Goal: Information Seeking & Learning: Check status

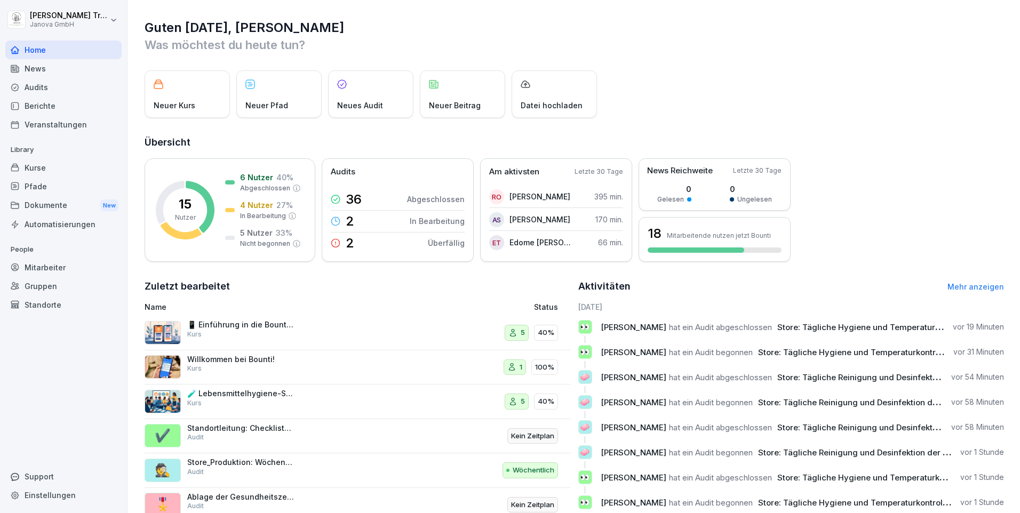
click at [47, 101] on div "Berichte" at bounding box center [63, 106] width 116 height 19
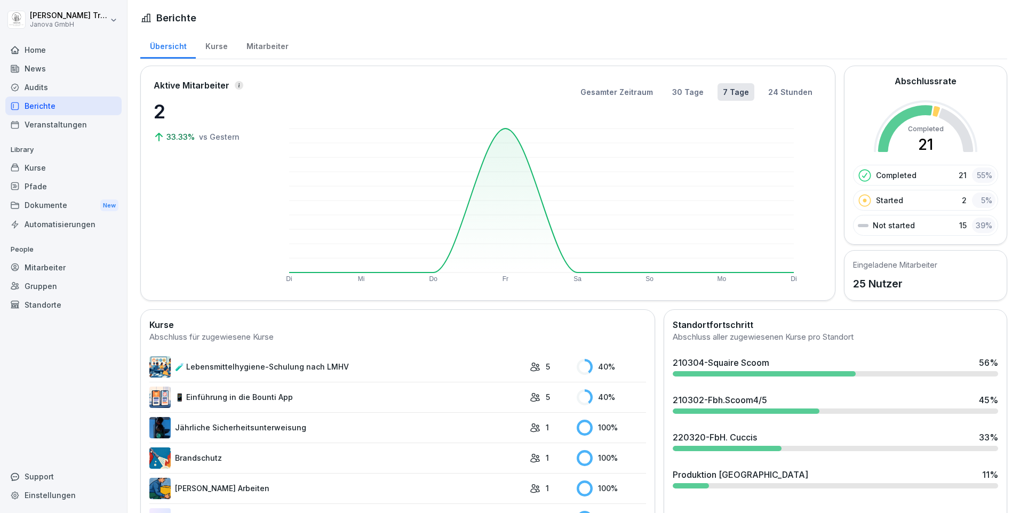
click at [213, 45] on div "Kurse" at bounding box center [216, 44] width 41 height 27
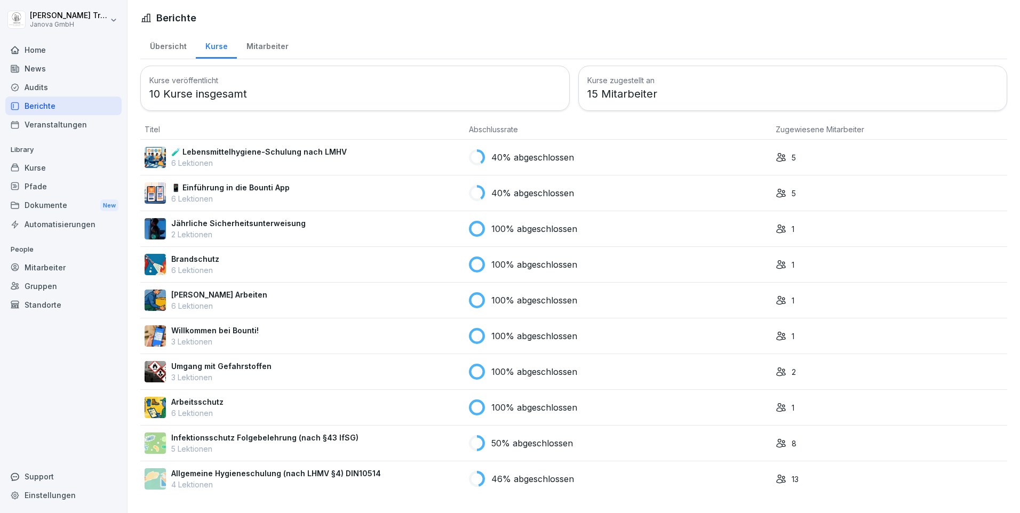
click at [31, 89] on div "Audits" at bounding box center [63, 87] width 116 height 19
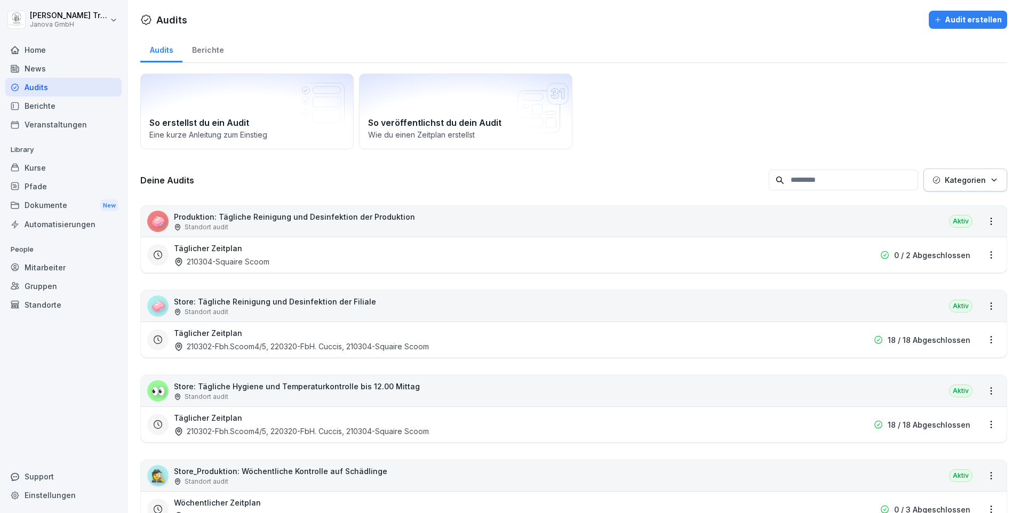
click at [200, 49] on div "Berichte" at bounding box center [207, 48] width 51 height 27
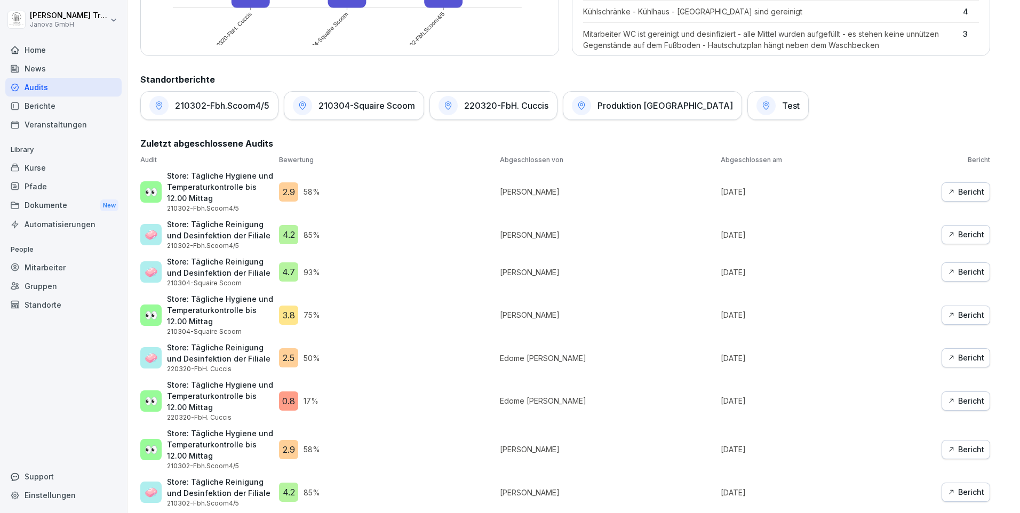
scroll to position [640, 0]
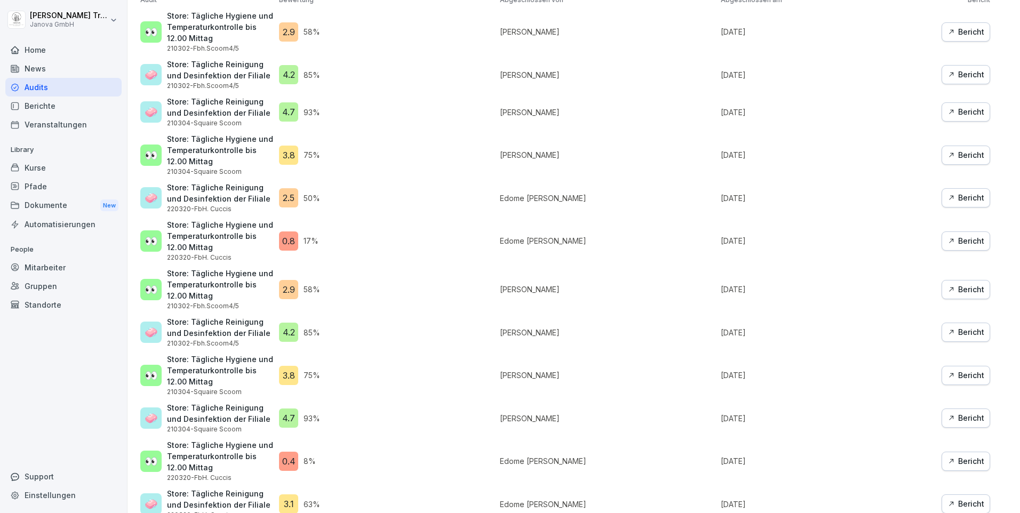
click at [966, 243] on div "Bericht" at bounding box center [966, 241] width 37 height 12
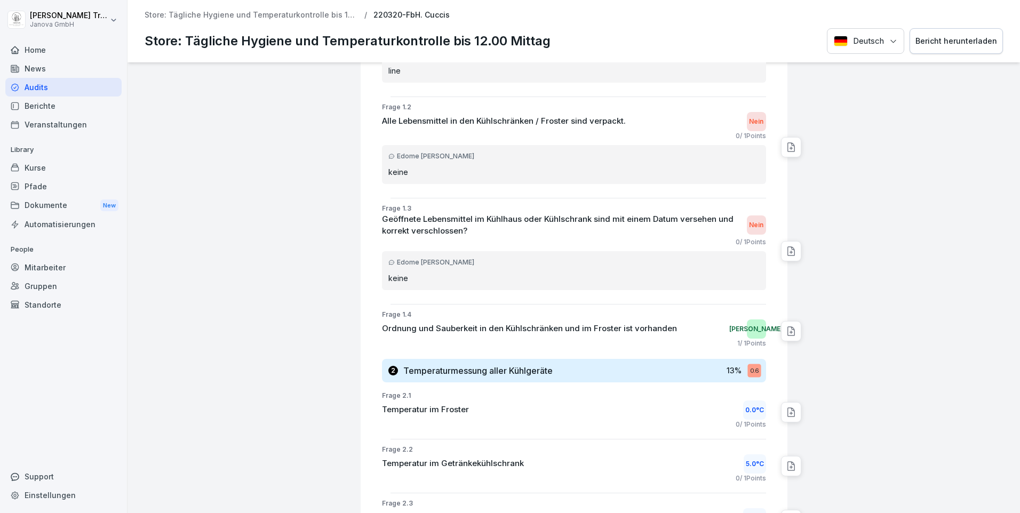
scroll to position [2, 0]
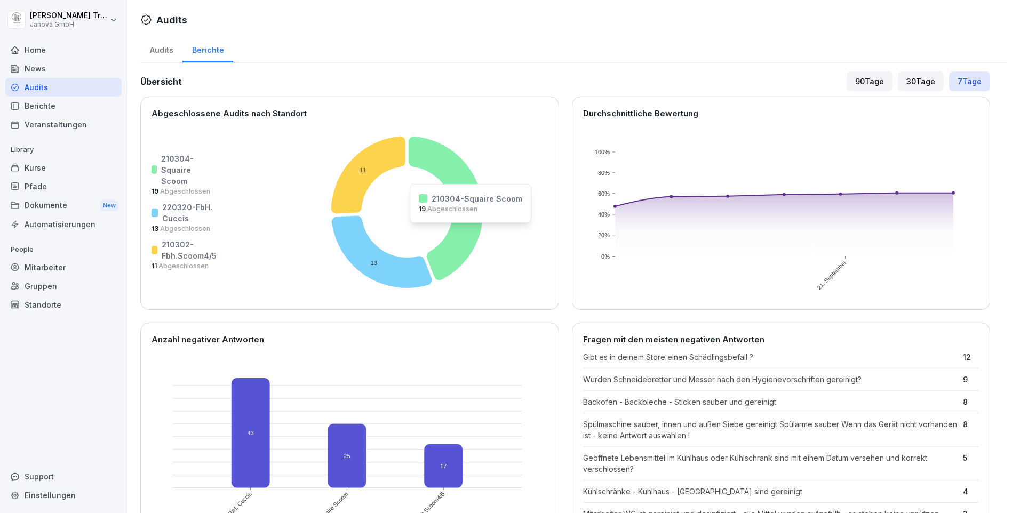
click at [466, 230] on icon at bounding box center [446, 208] width 75 height 144
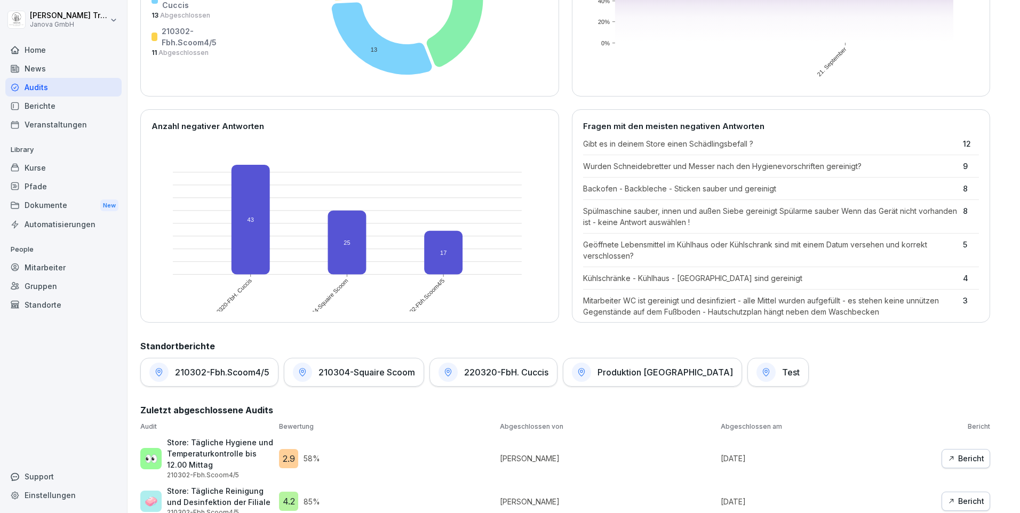
scroll to position [427, 0]
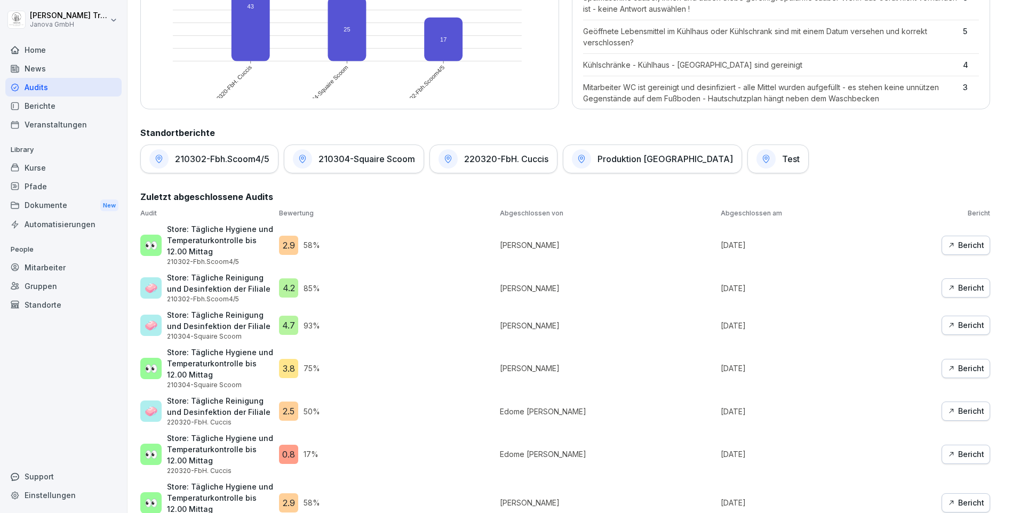
click at [955, 240] on div "Bericht" at bounding box center [966, 246] width 37 height 12
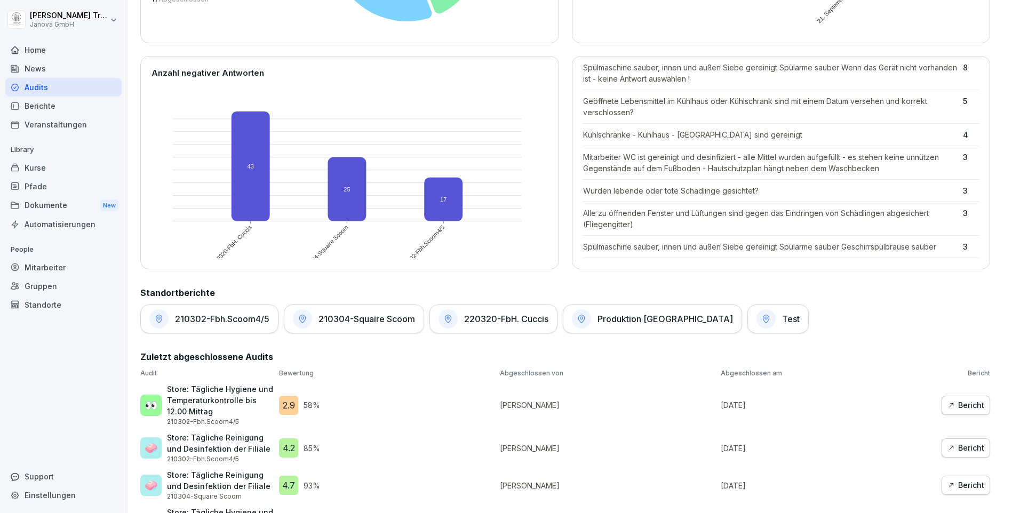
scroll to position [427, 0]
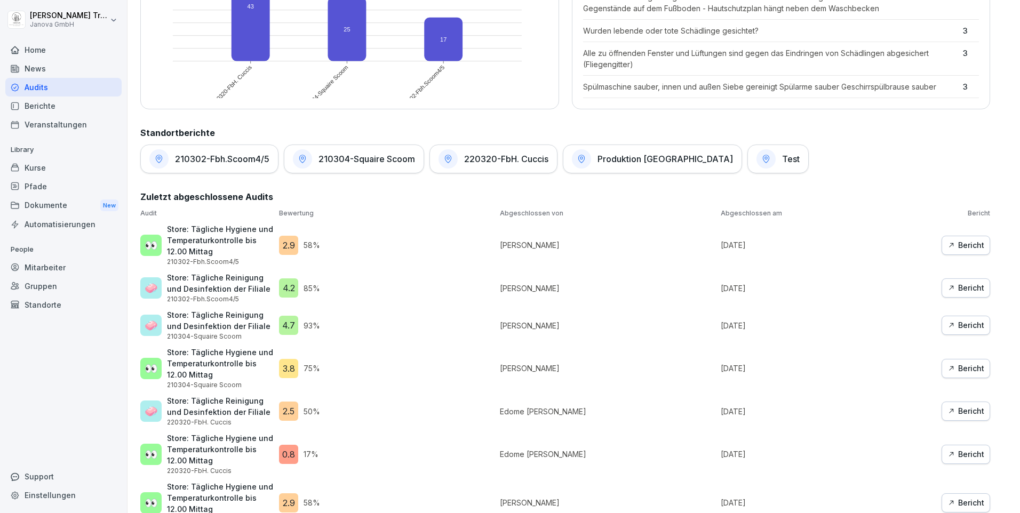
click at [950, 241] on div "Bericht" at bounding box center [966, 246] width 37 height 12
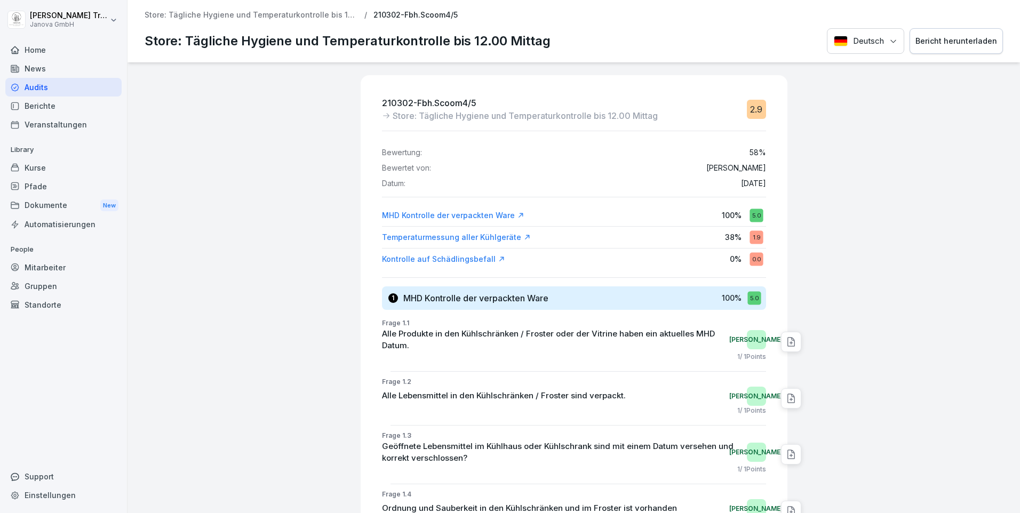
click at [750, 232] on div "1.9" at bounding box center [756, 236] width 13 height 13
click at [504, 237] on div "Temperaturmessung aller Kühlgeräte" at bounding box center [456, 237] width 149 height 11
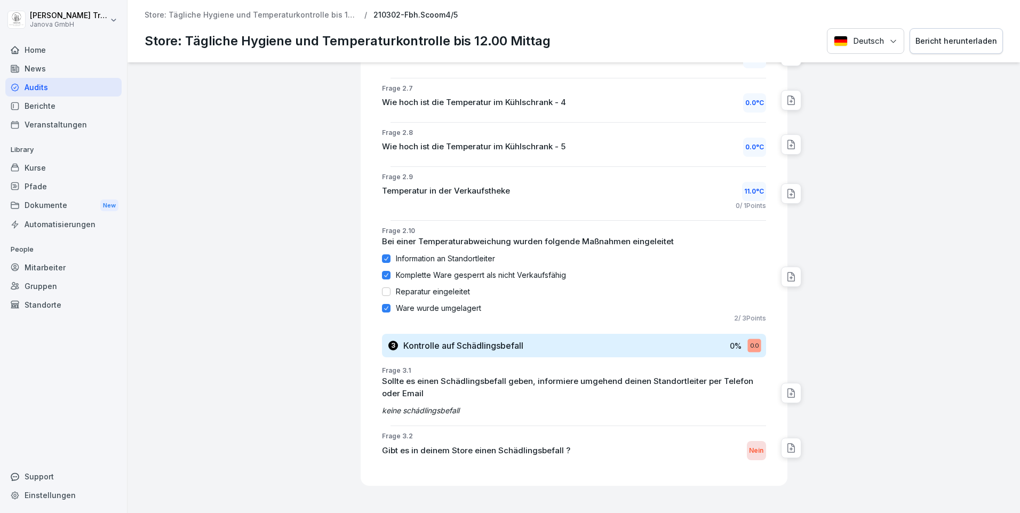
scroll to position [845, 0]
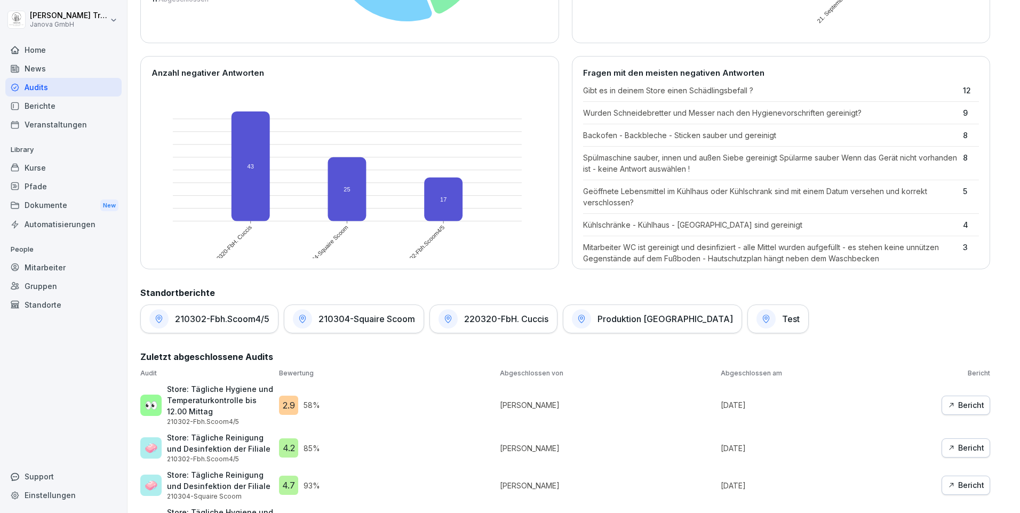
scroll to position [534, 0]
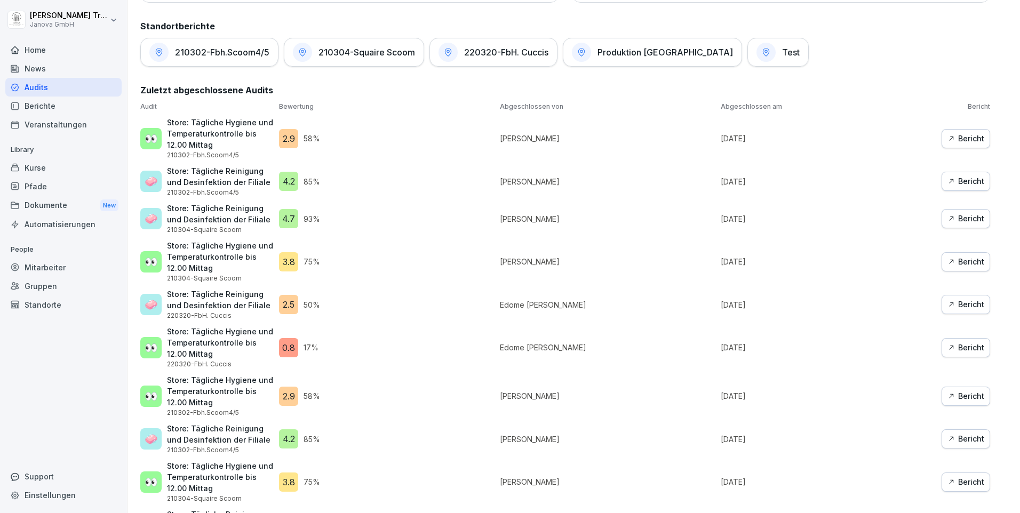
click at [969, 346] on div "Bericht" at bounding box center [966, 348] width 37 height 12
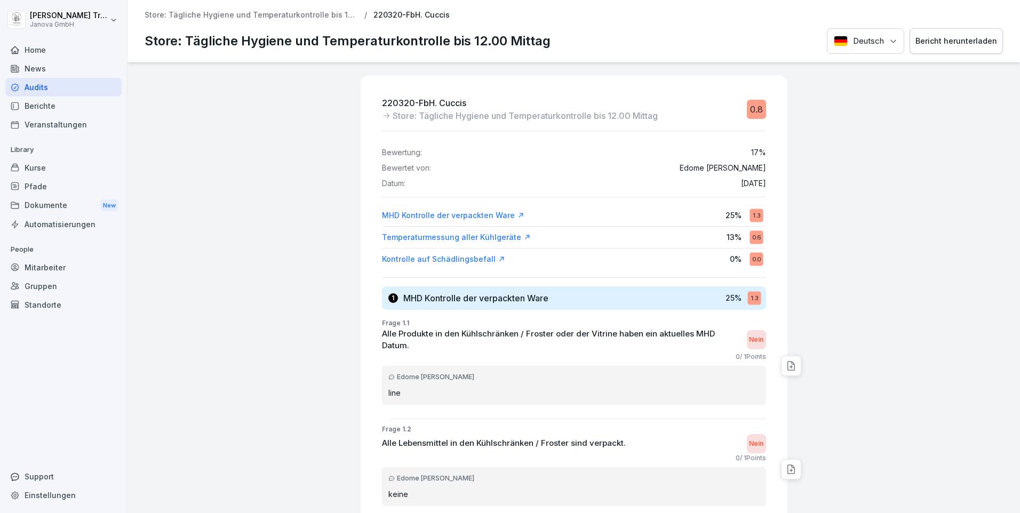
click at [472, 239] on div "Temperaturmessung aller Kühlgeräte" at bounding box center [456, 237] width 149 height 11
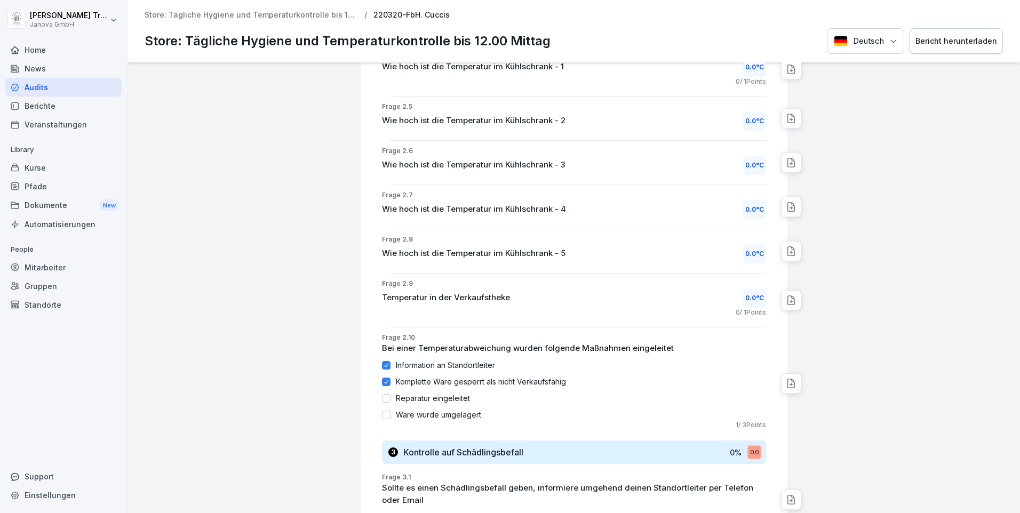
scroll to position [934, 0]
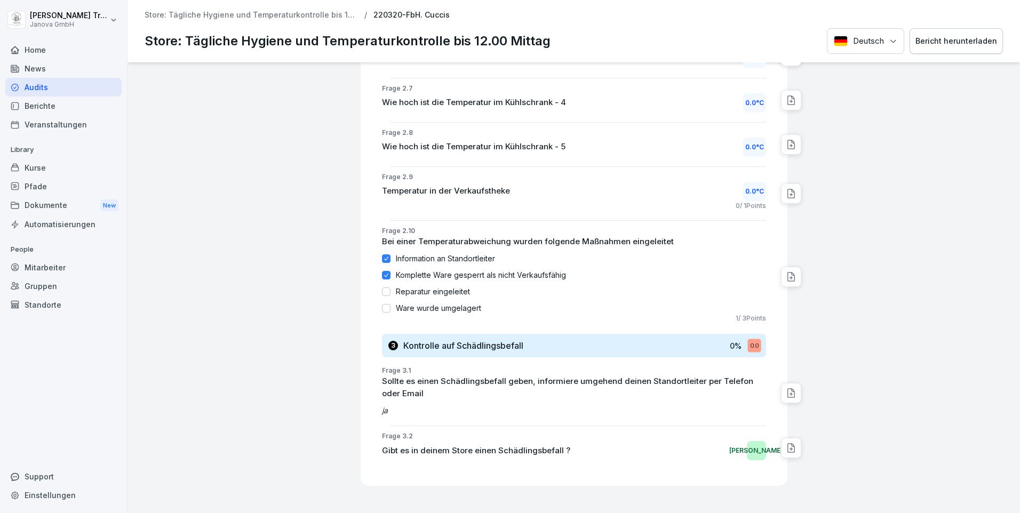
click at [383, 271] on icon at bounding box center [386, 275] width 7 height 9
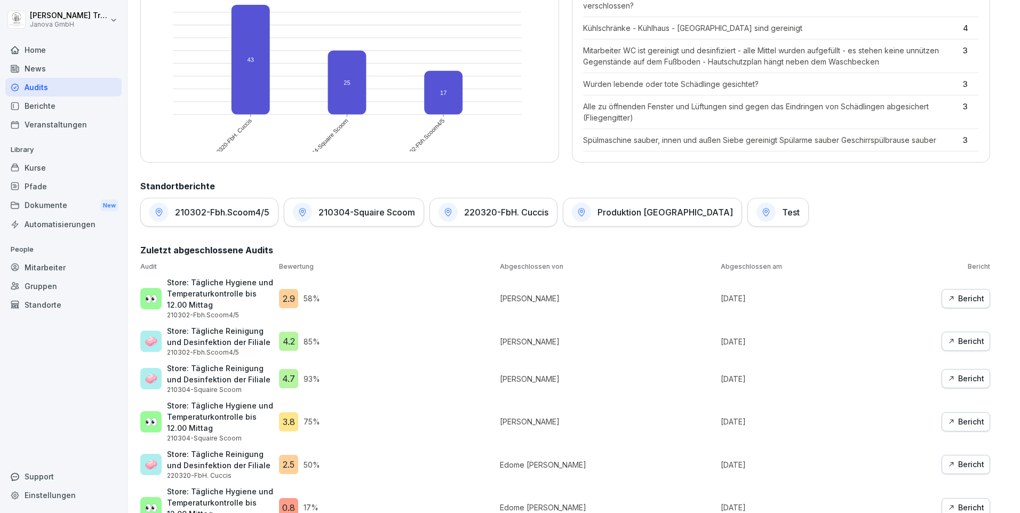
scroll to position [427, 0]
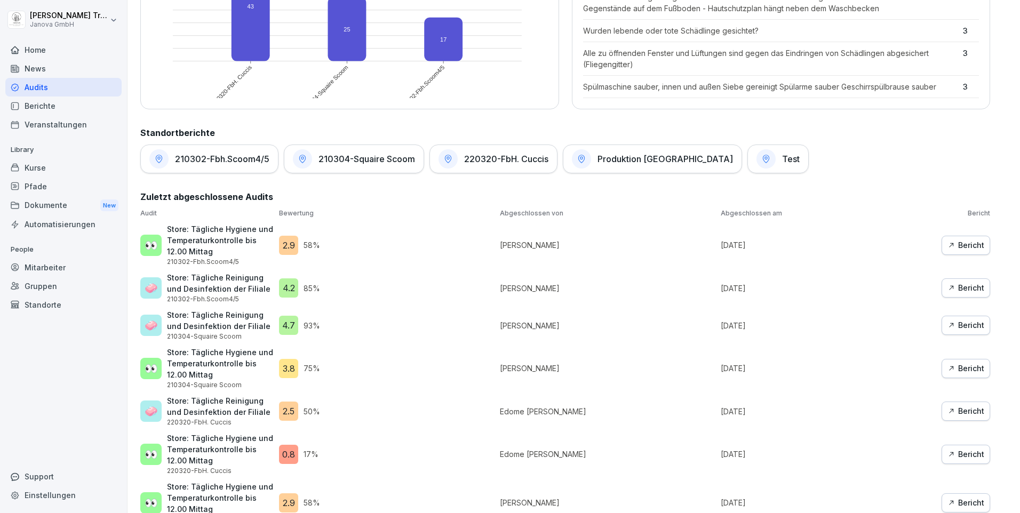
click at [209, 164] on div "210302-Fbh.Scoom4/5" at bounding box center [209, 159] width 138 height 29
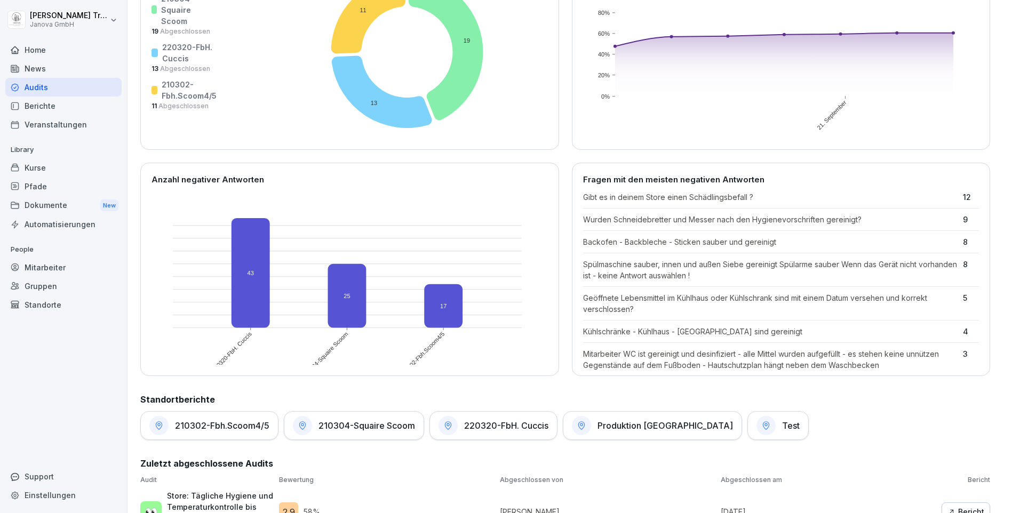
scroll to position [213, 0]
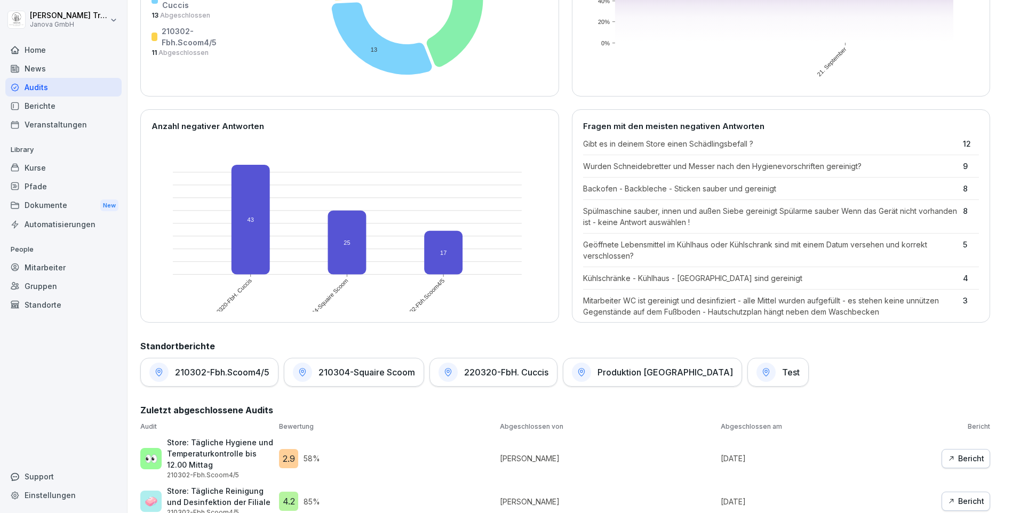
click at [474, 380] on div "220320-FbH. Cuccis" at bounding box center [494, 372] width 128 height 29
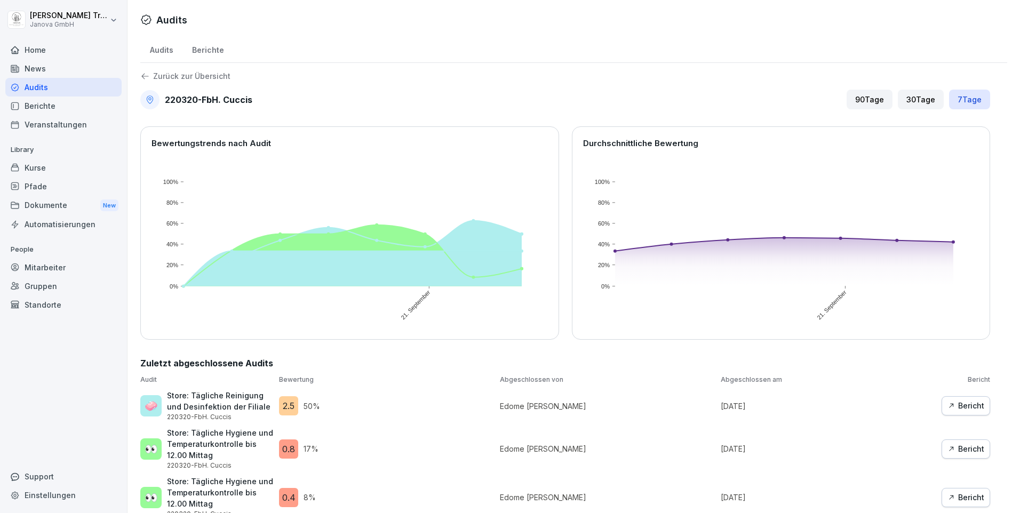
scroll to position [160, 0]
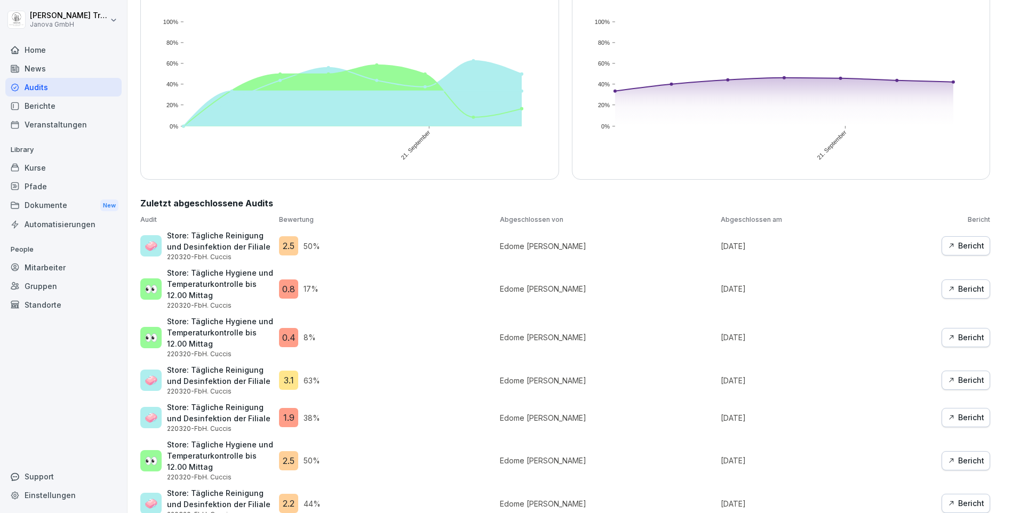
click at [962, 247] on div "Bericht" at bounding box center [966, 246] width 37 height 12
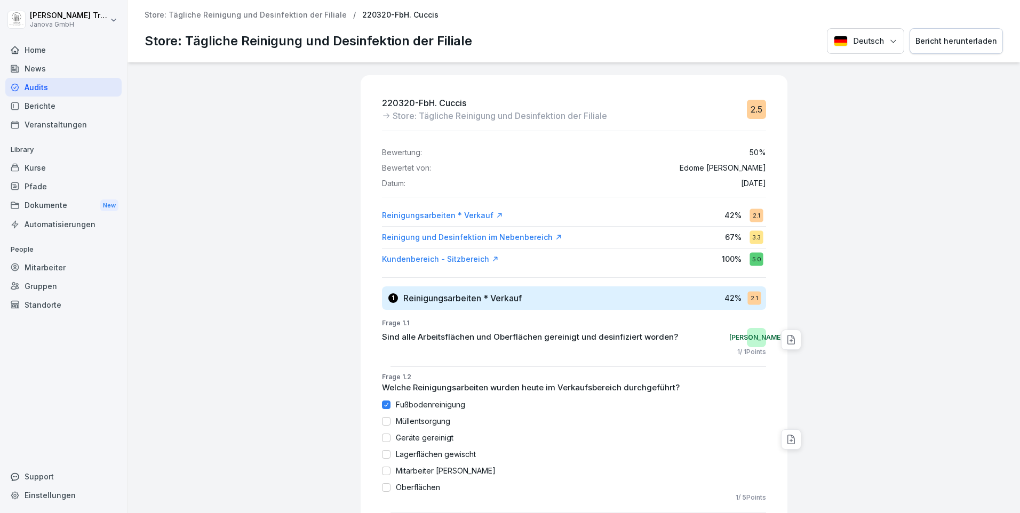
click at [521, 235] on div "Reinigung und Desinfektion im Nebenbereich" at bounding box center [472, 237] width 180 height 11
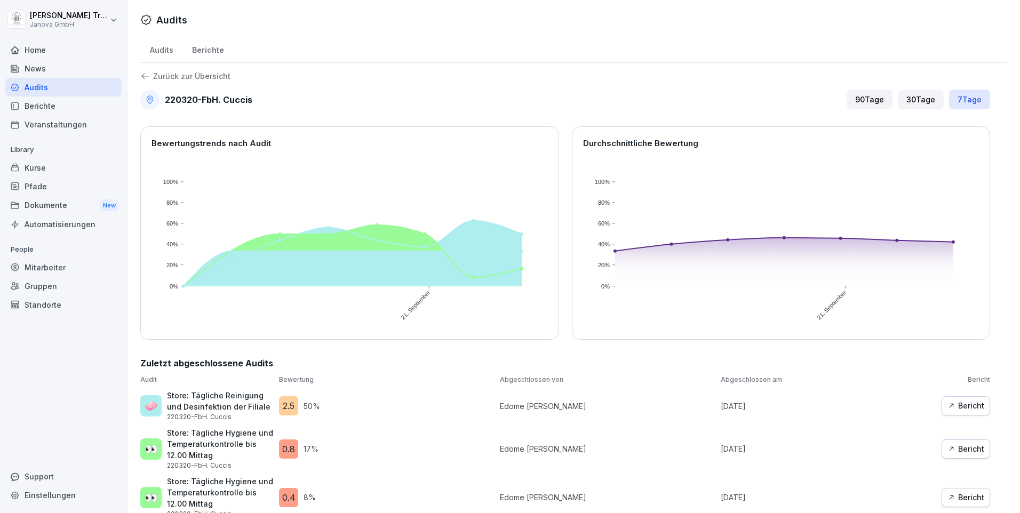
click at [37, 52] on div "Home" at bounding box center [63, 50] width 116 height 19
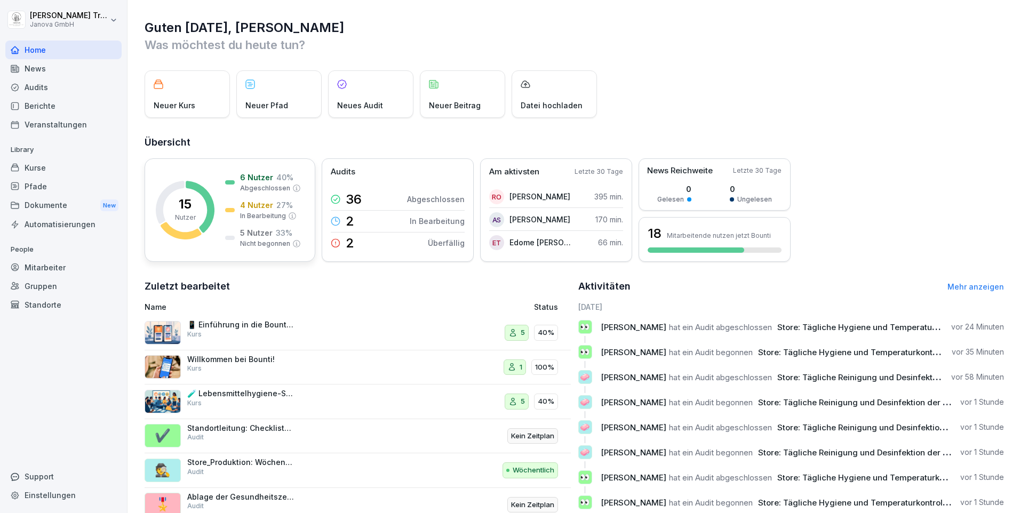
click at [267, 239] on div "5 Nutzer 33 % Nicht begonnen" at bounding box center [270, 237] width 61 height 21
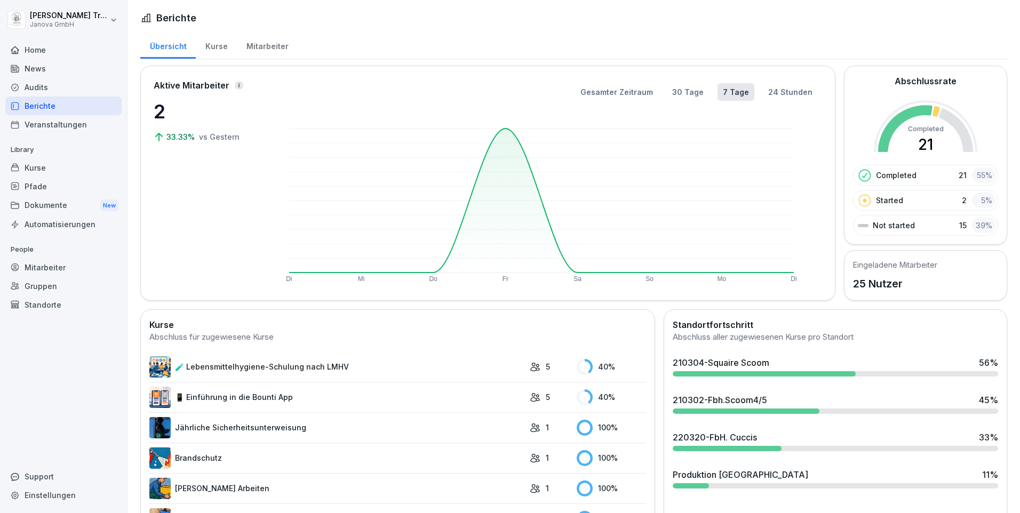
scroll to position [169, 0]
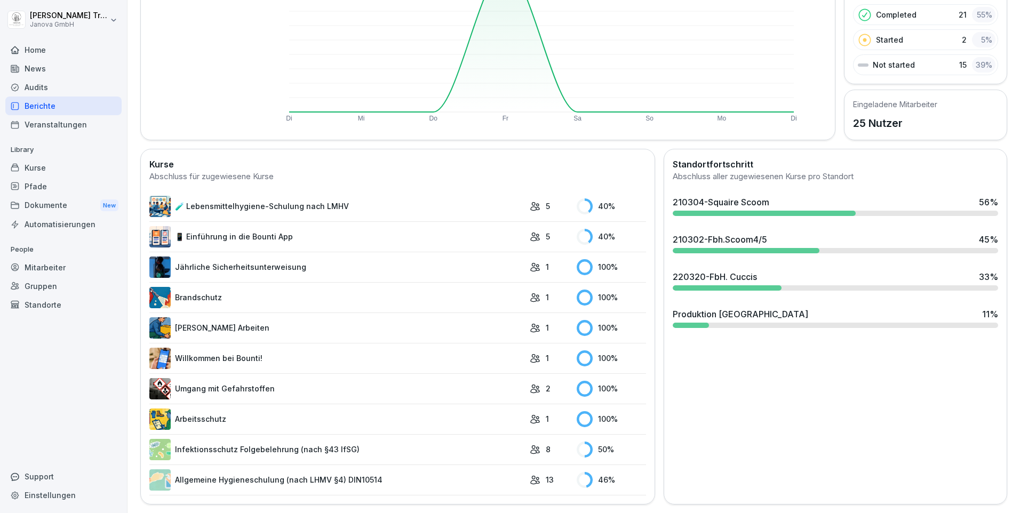
click at [265, 439] on link "Infektionsschutz Folgebelehrung (nach §43 IfSG)" at bounding box center [336, 449] width 375 height 21
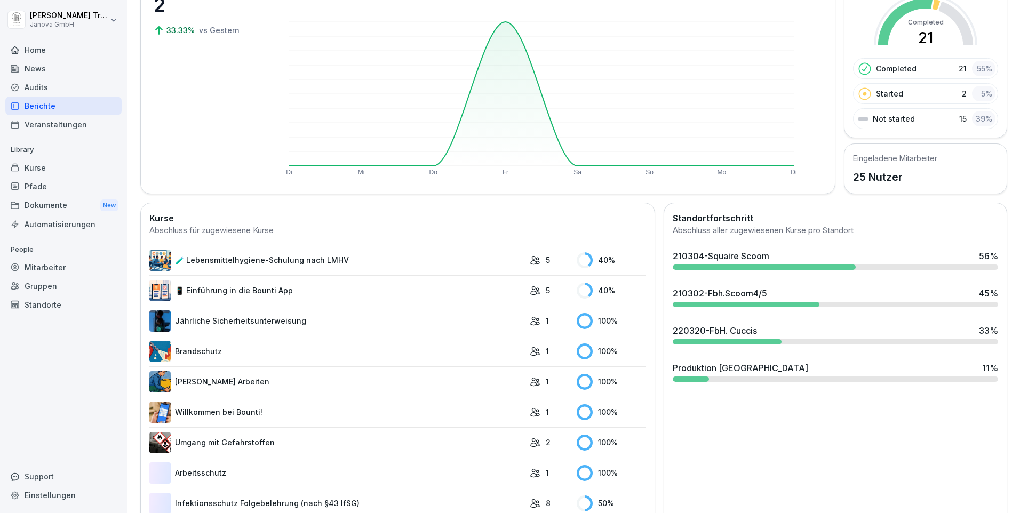
scroll to position [169, 0]
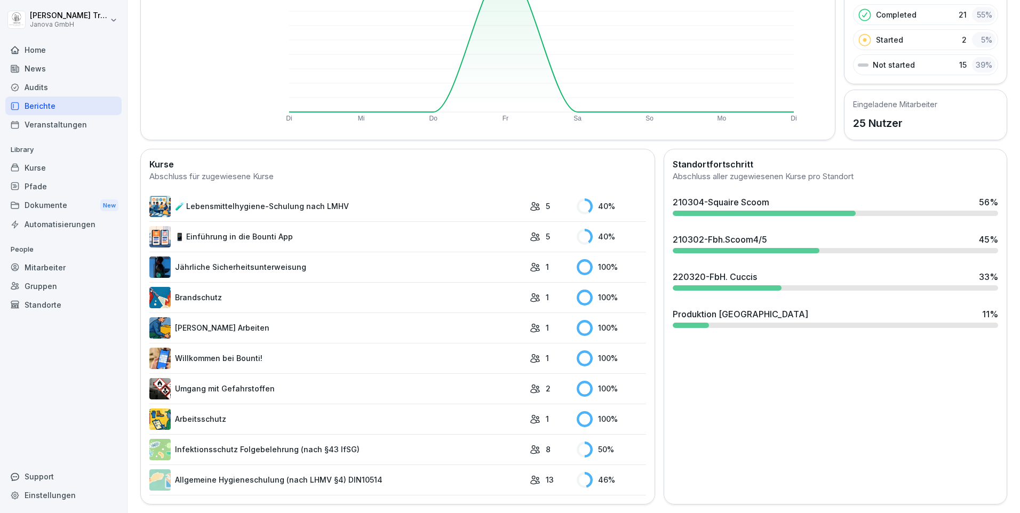
click at [356, 470] on link "Allgemeine Hygieneschulung (nach LHMV §4) DIN10514" at bounding box center [336, 480] width 375 height 21
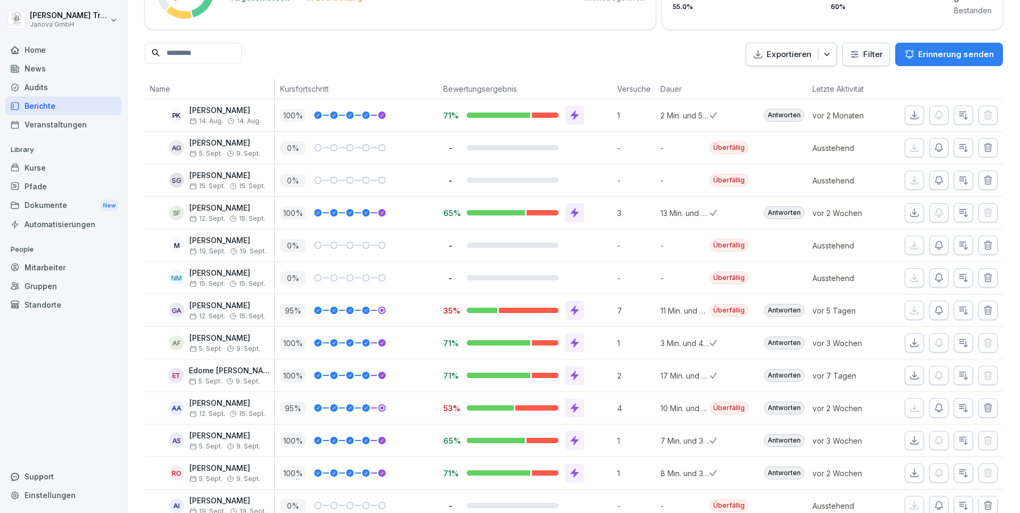
scroll to position [140, 0]
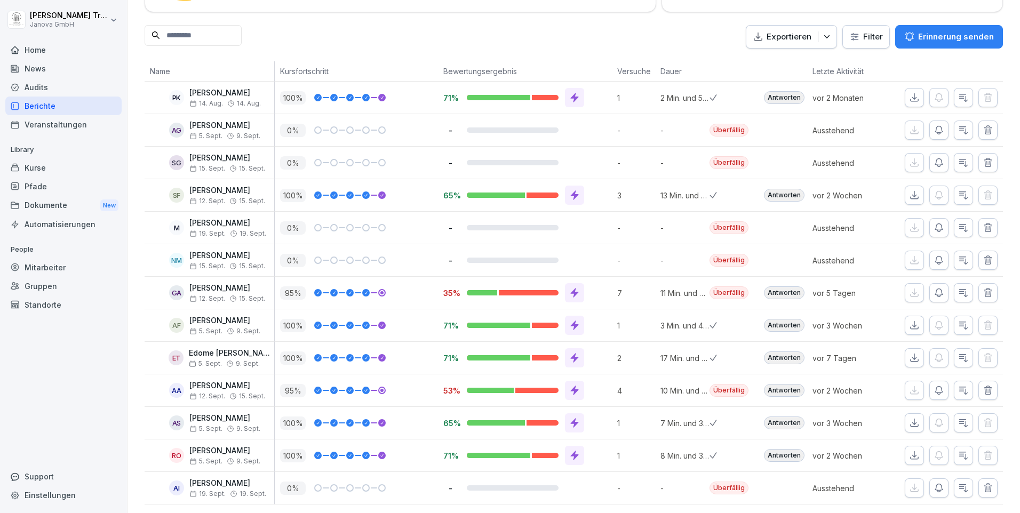
click at [565, 283] on div at bounding box center [574, 292] width 19 height 19
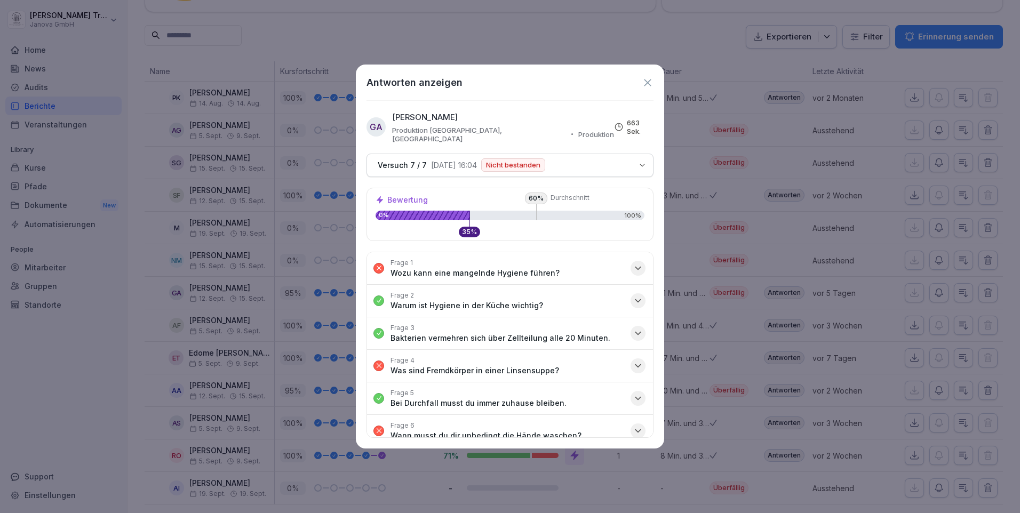
click at [633, 263] on icon "button" at bounding box center [638, 268] width 11 height 11
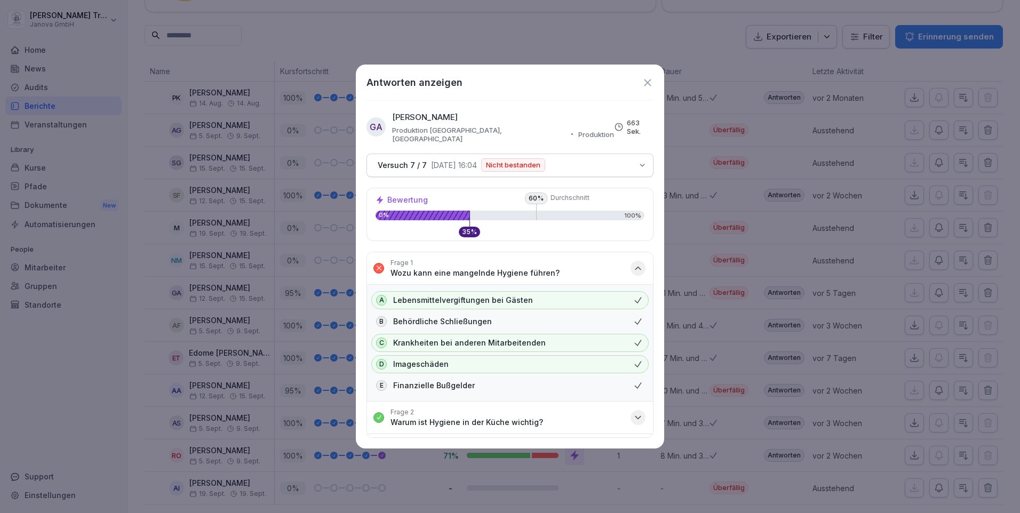
click at [633, 263] on icon "button" at bounding box center [638, 268] width 11 height 11
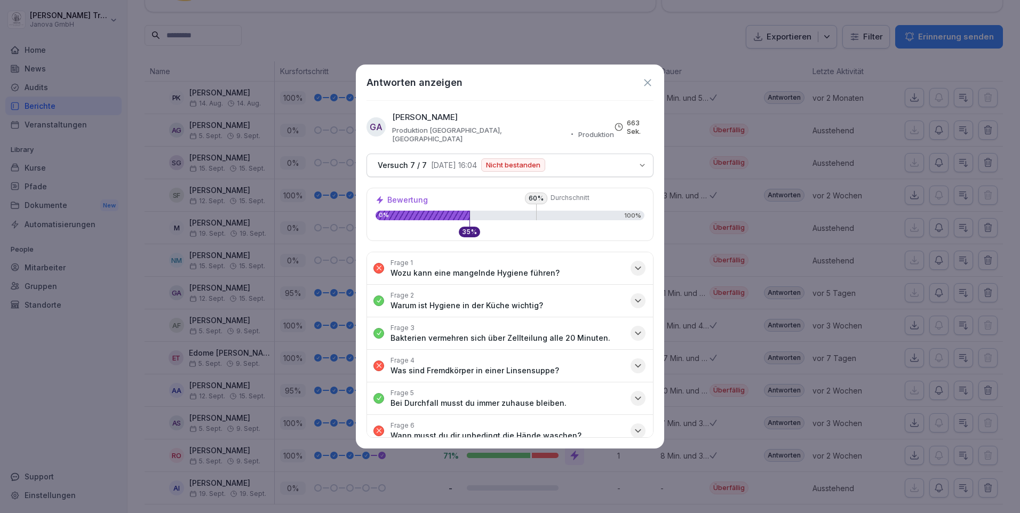
click at [633, 361] on icon "button" at bounding box center [638, 366] width 11 height 11
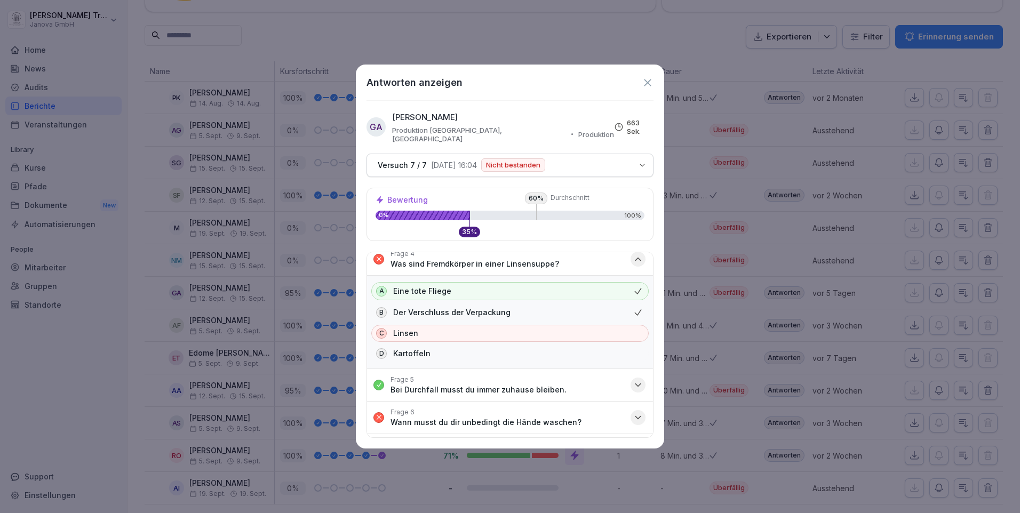
scroll to position [160, 0]
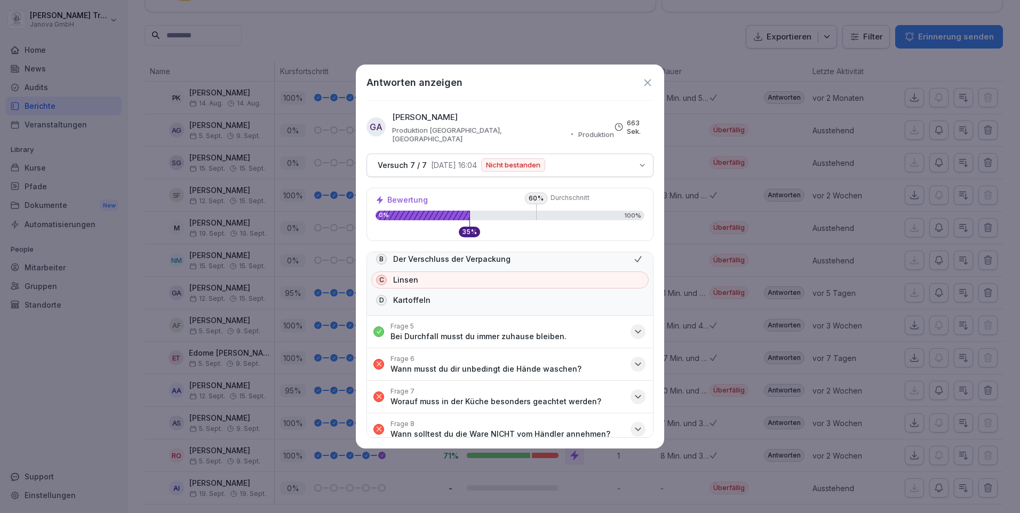
click at [633, 359] on icon "button" at bounding box center [638, 364] width 11 height 11
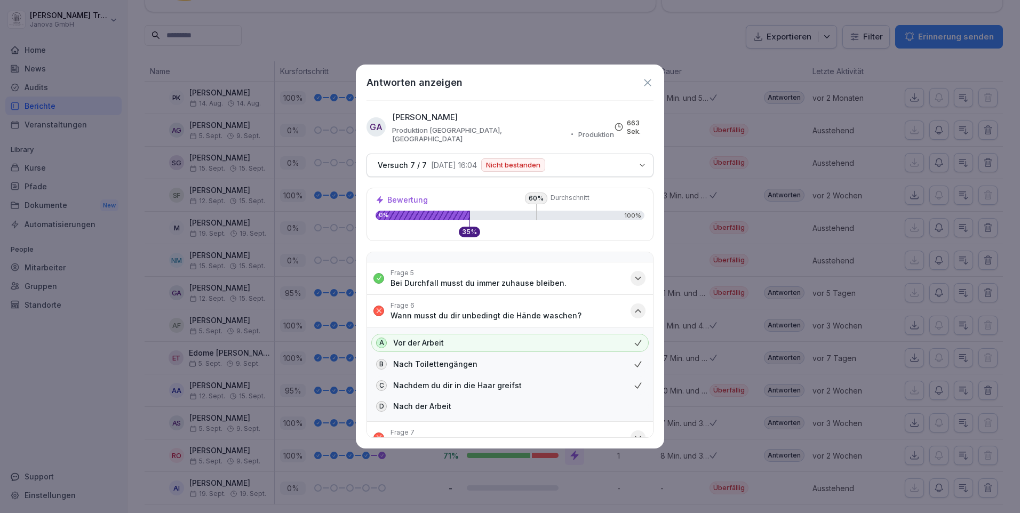
scroll to position [267, 0]
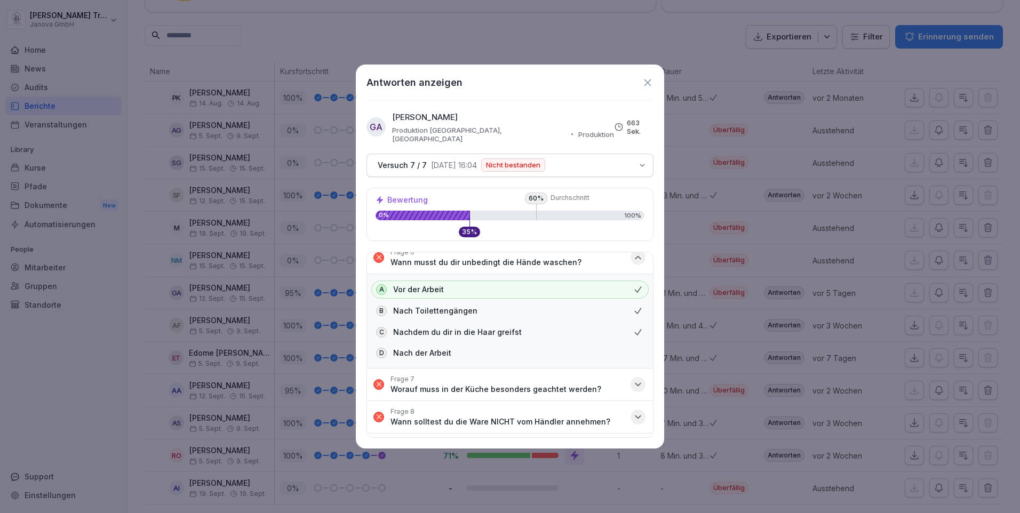
click at [633, 412] on icon "button" at bounding box center [638, 417] width 11 height 11
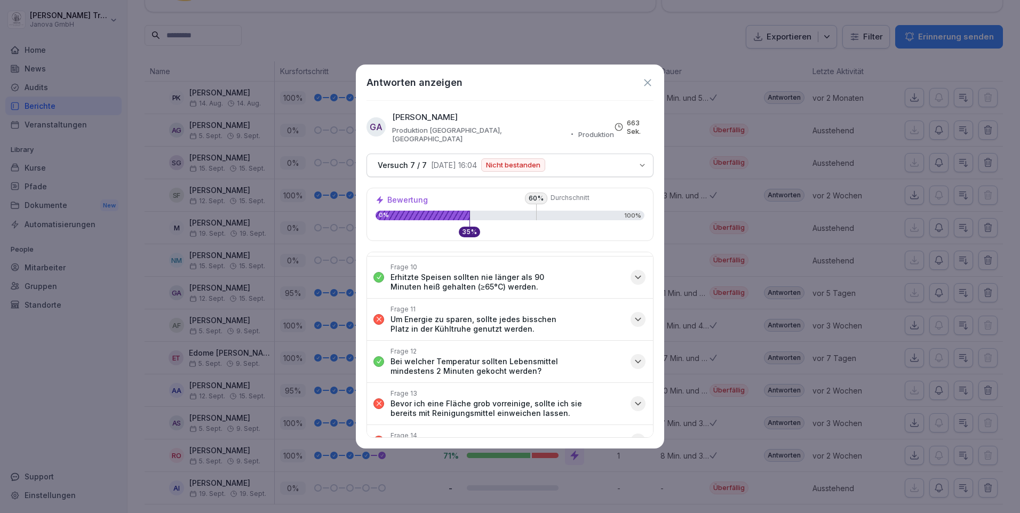
scroll to position [640, 0]
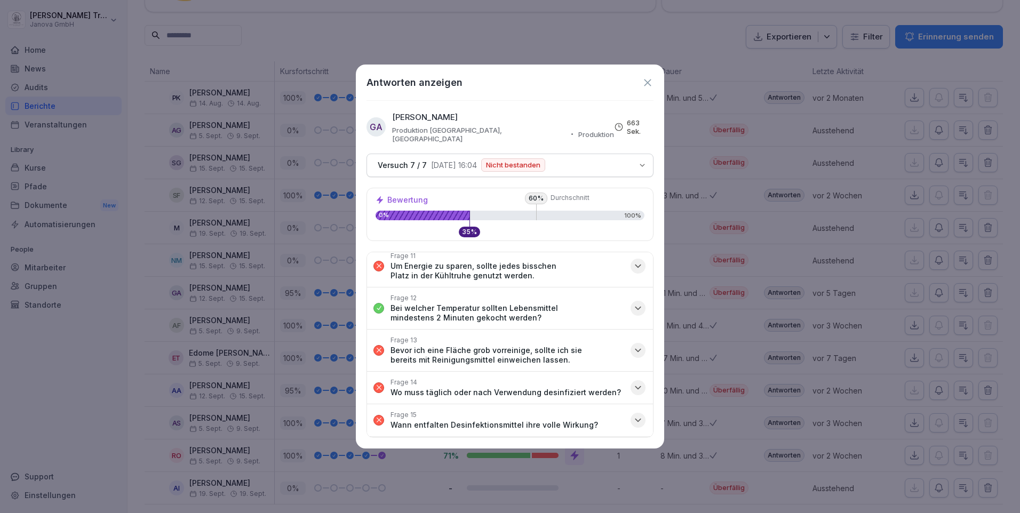
click at [635, 349] on icon "button" at bounding box center [637, 350] width 5 height 3
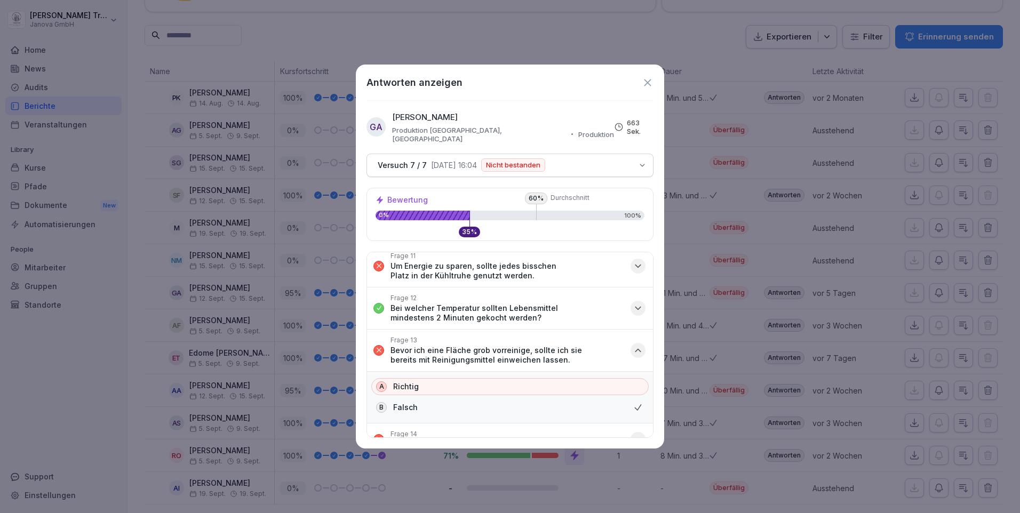
scroll to position [747, 0]
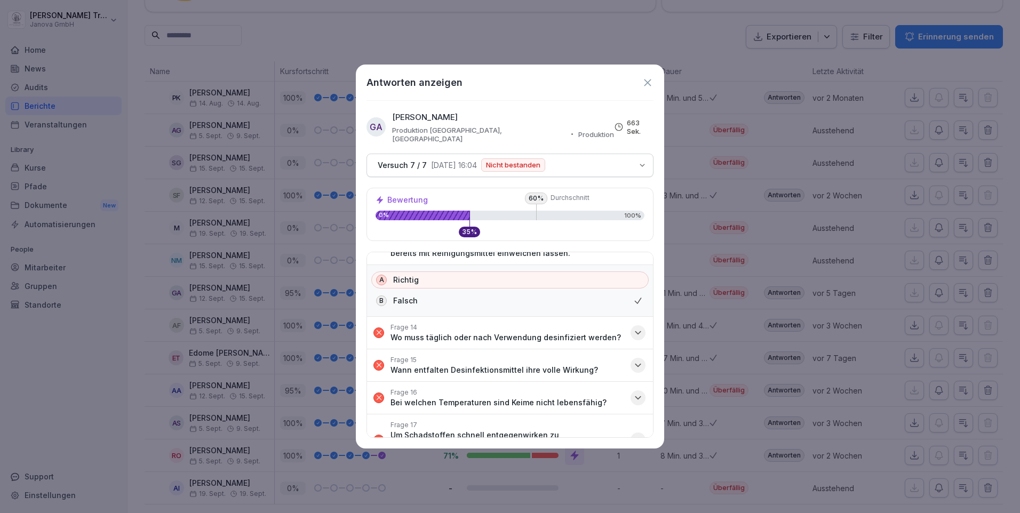
click at [633, 328] on icon "button" at bounding box center [638, 333] width 11 height 11
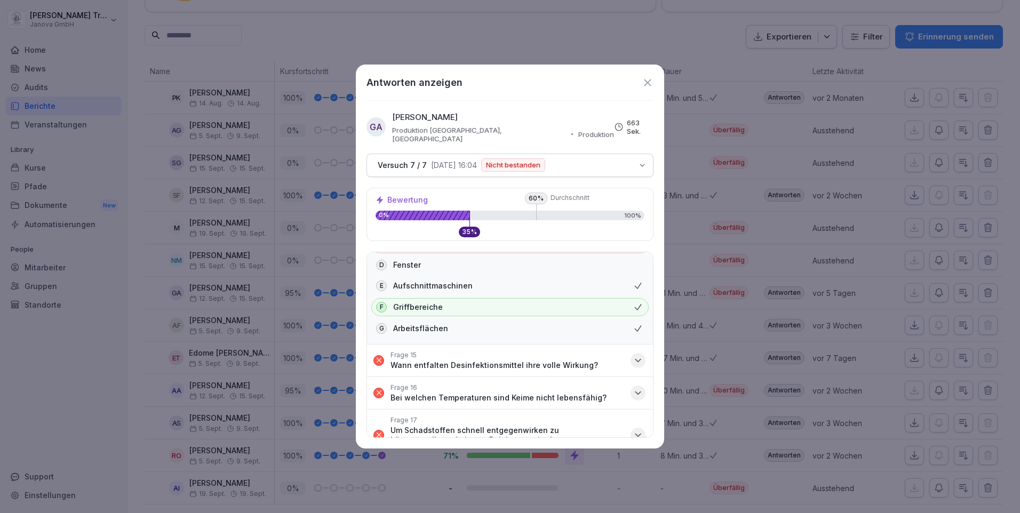
scroll to position [921, 0]
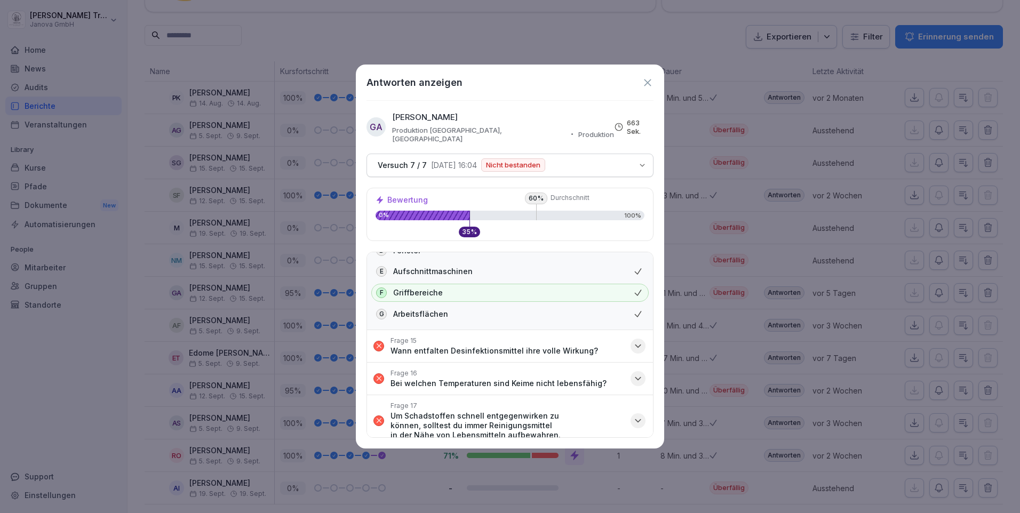
click at [633, 416] on icon "button" at bounding box center [638, 421] width 11 height 11
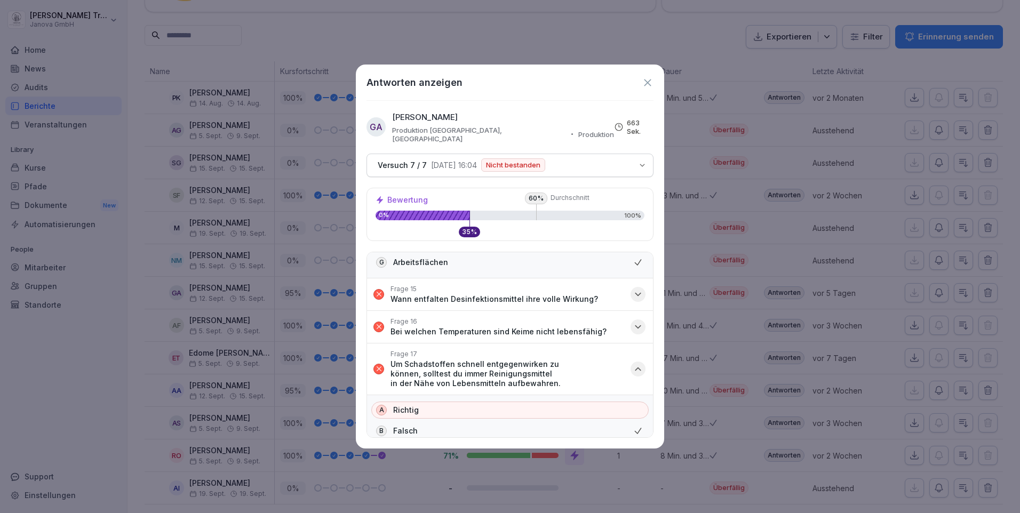
click at [648, 81] on icon at bounding box center [648, 83] width 12 height 12
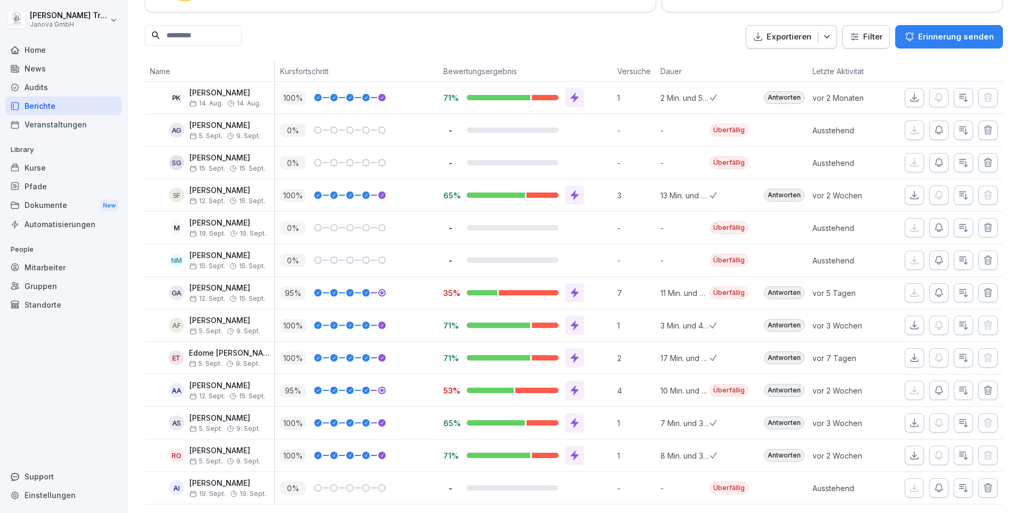
click at [44, 165] on div "Kurse" at bounding box center [63, 167] width 116 height 19
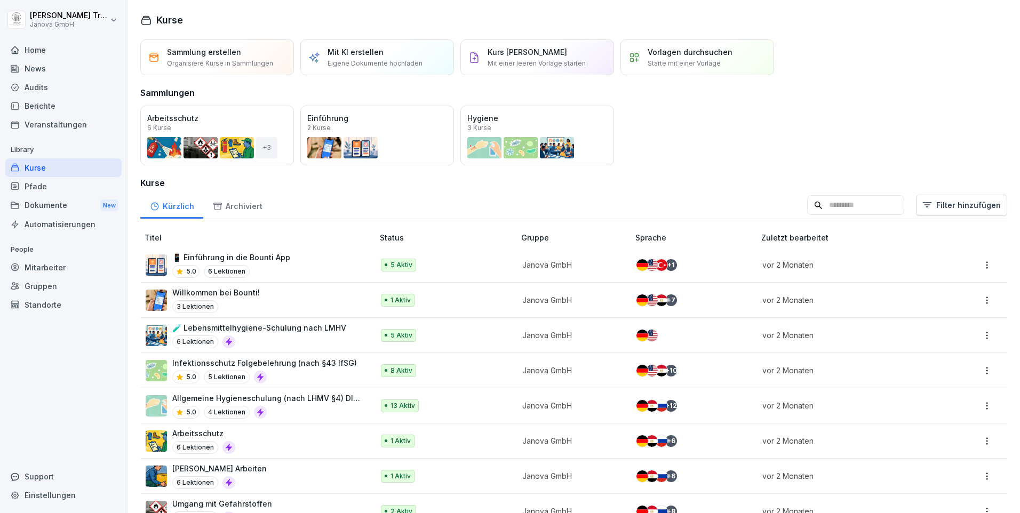
click at [47, 105] on div "Berichte" at bounding box center [63, 106] width 116 height 19
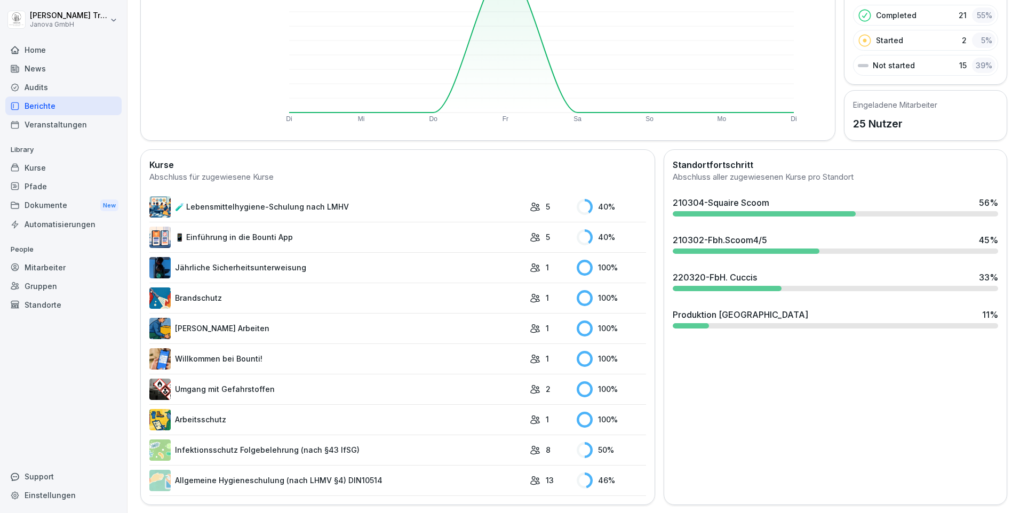
scroll to position [169, 0]
click at [292, 196] on link "🧪 Lebensmittelhygiene-Schulung nach LMHV" at bounding box center [336, 206] width 375 height 21
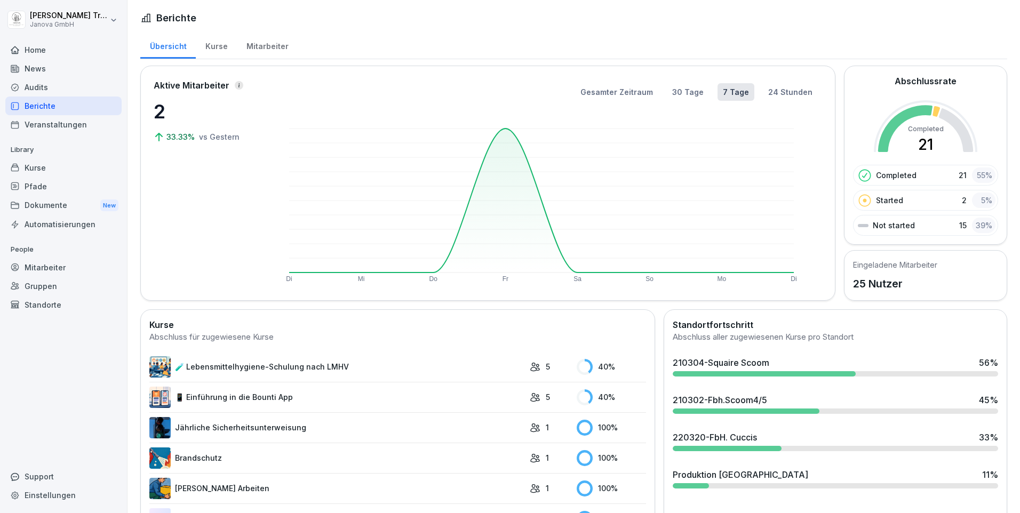
click at [244, 400] on link "📱 Einführung in die Bounti App" at bounding box center [336, 397] width 375 height 21
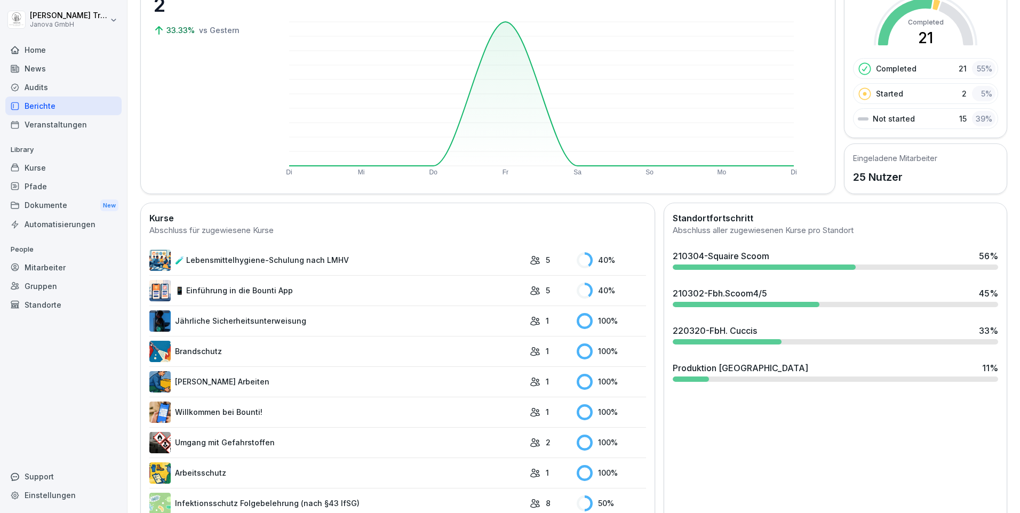
scroll to position [169, 0]
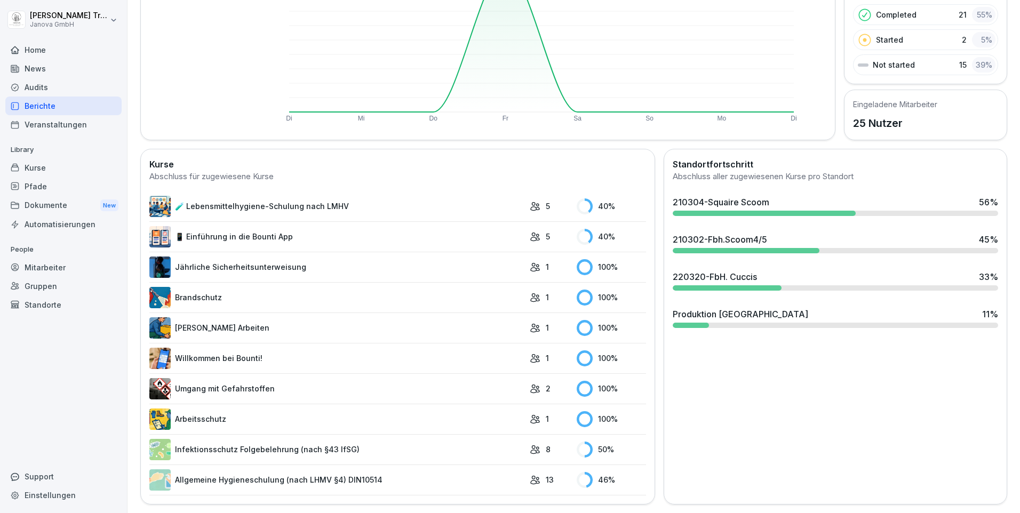
click at [689, 323] on div at bounding box center [691, 325] width 36 height 5
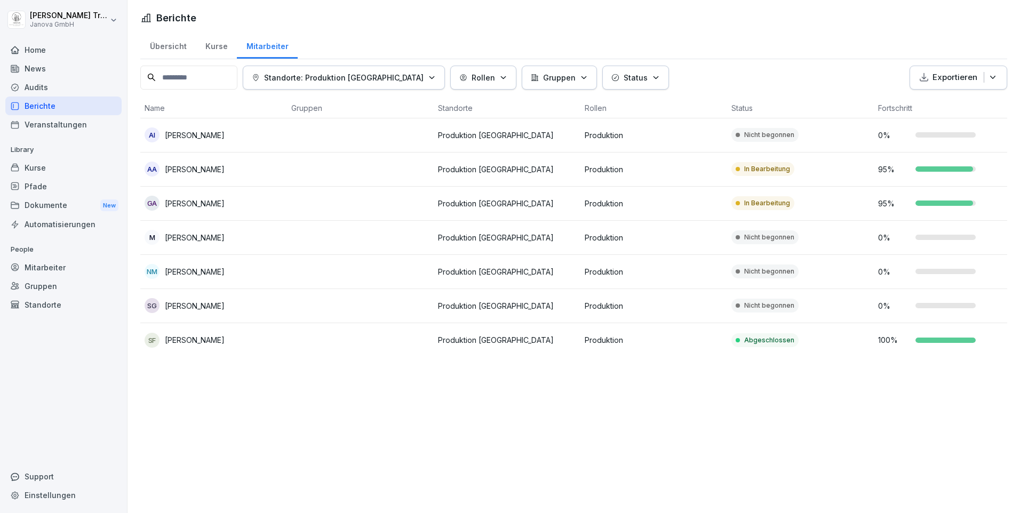
click at [211, 45] on div "Kurse" at bounding box center [216, 44] width 41 height 27
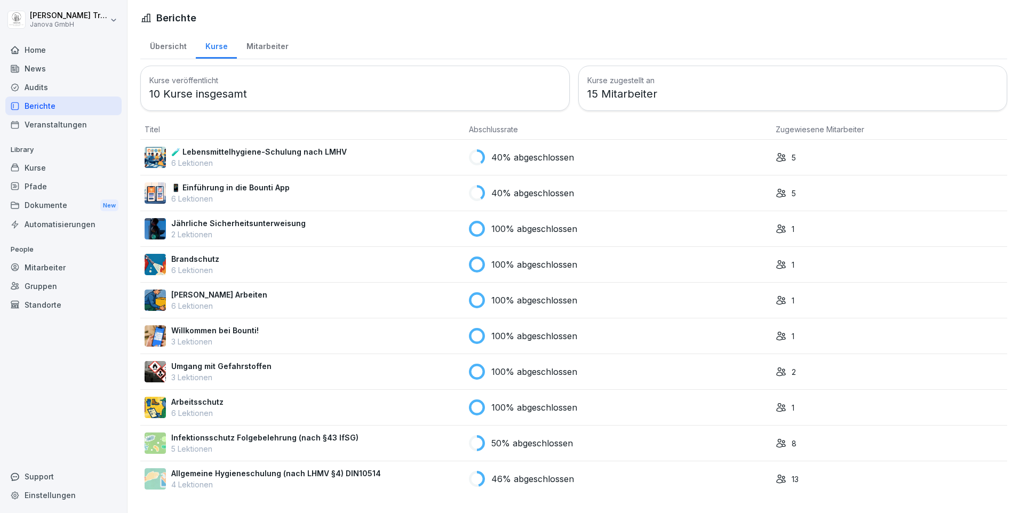
click at [169, 42] on div "Übersicht" at bounding box center [167, 44] width 55 height 27
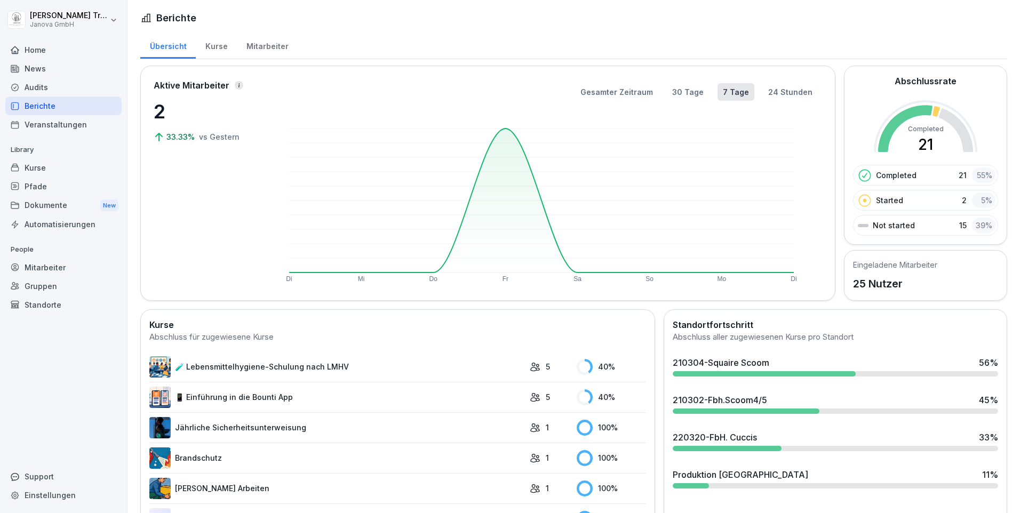
click at [216, 45] on div "Kurse" at bounding box center [216, 44] width 41 height 27
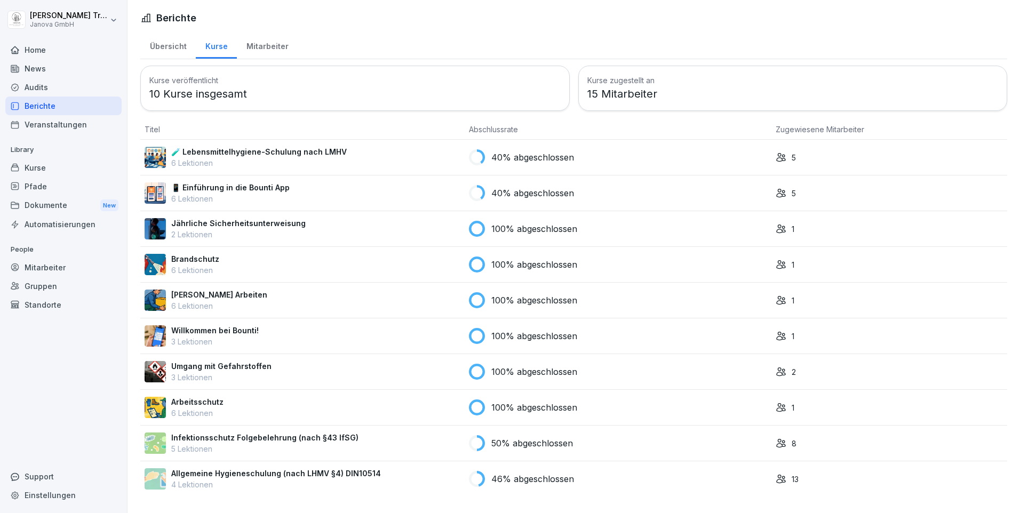
click at [272, 44] on div "Mitarbeiter" at bounding box center [267, 44] width 61 height 27
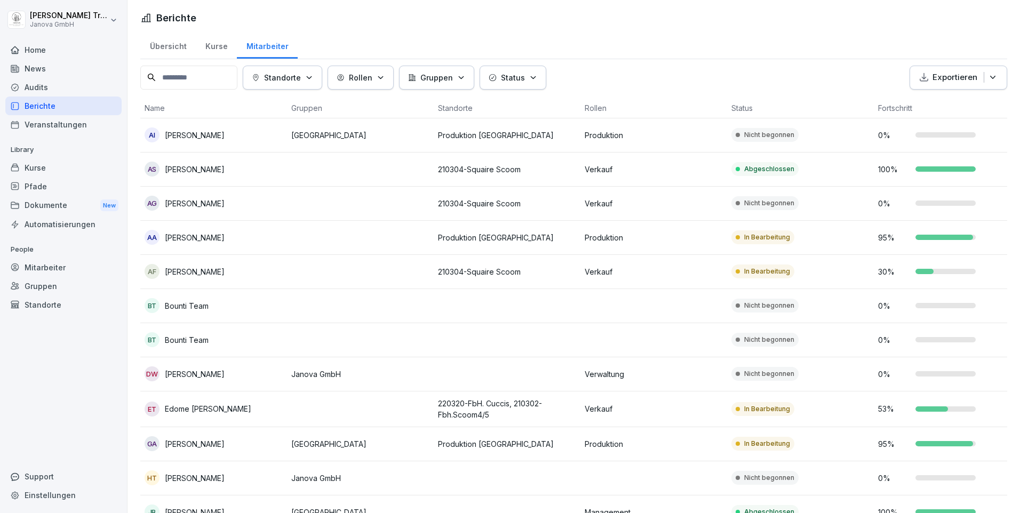
click at [313, 79] on icon "button" at bounding box center [309, 78] width 8 height 8
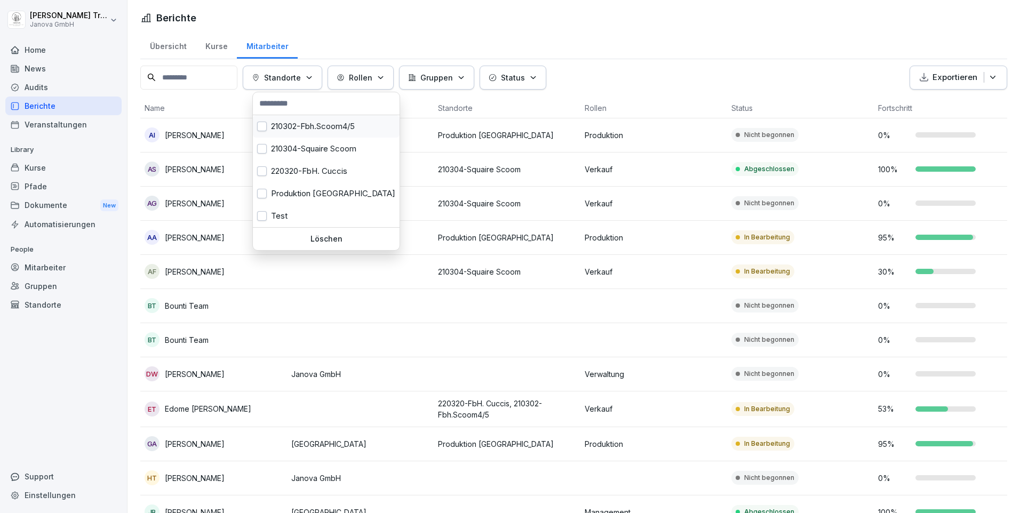
click at [264, 124] on button "button" at bounding box center [262, 127] width 10 height 10
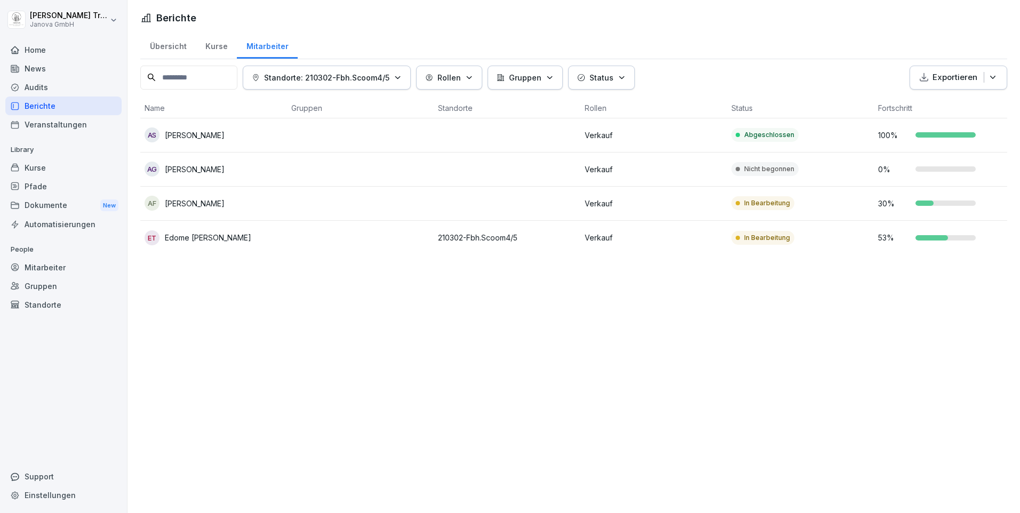
click at [402, 292] on html "[PERSON_NAME] Janova GmbH Home News Audits Berichte Veranstaltungen Library Kur…" at bounding box center [510, 256] width 1020 height 513
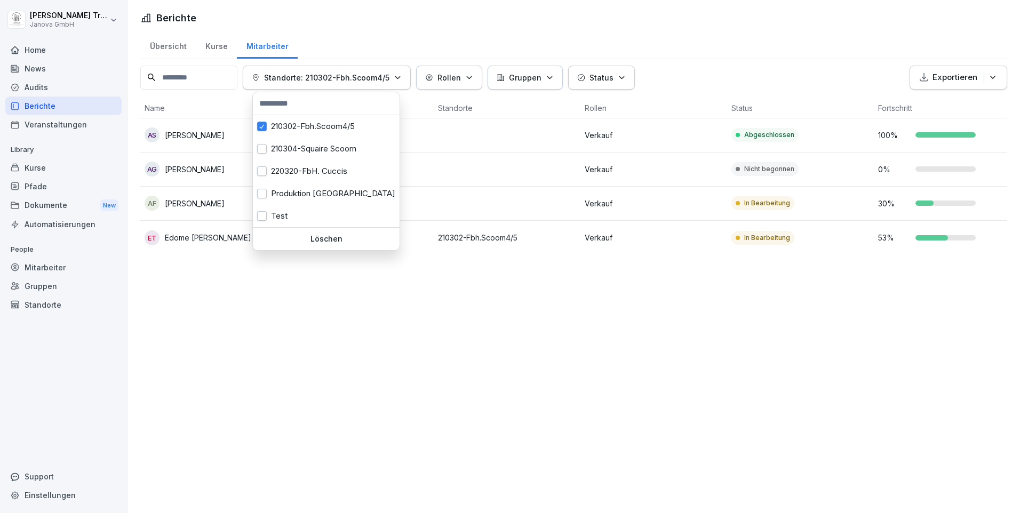
click at [402, 77] on icon "button" at bounding box center [398, 78] width 8 height 8
click at [402, 76] on icon "button" at bounding box center [398, 78] width 8 height 8
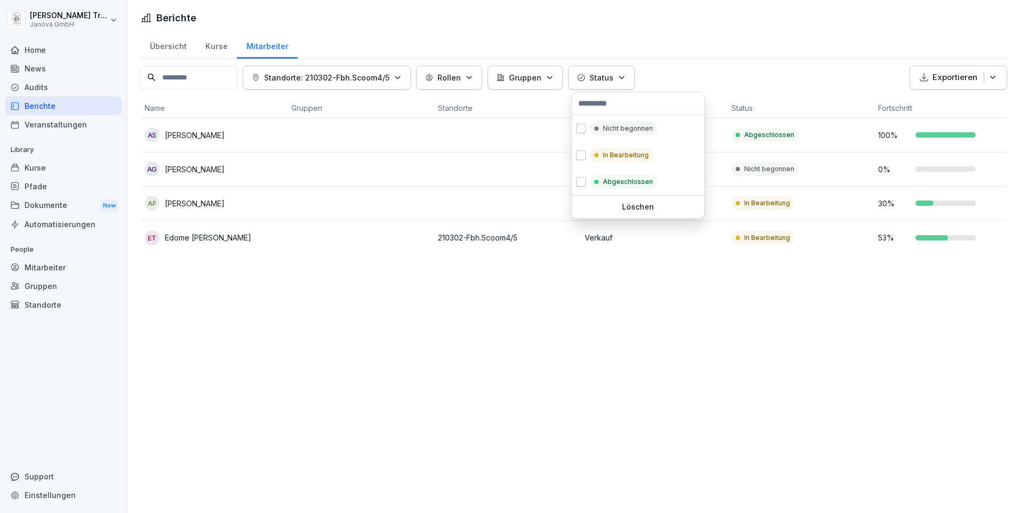
click at [626, 77] on icon "button" at bounding box center [622, 78] width 8 height 8
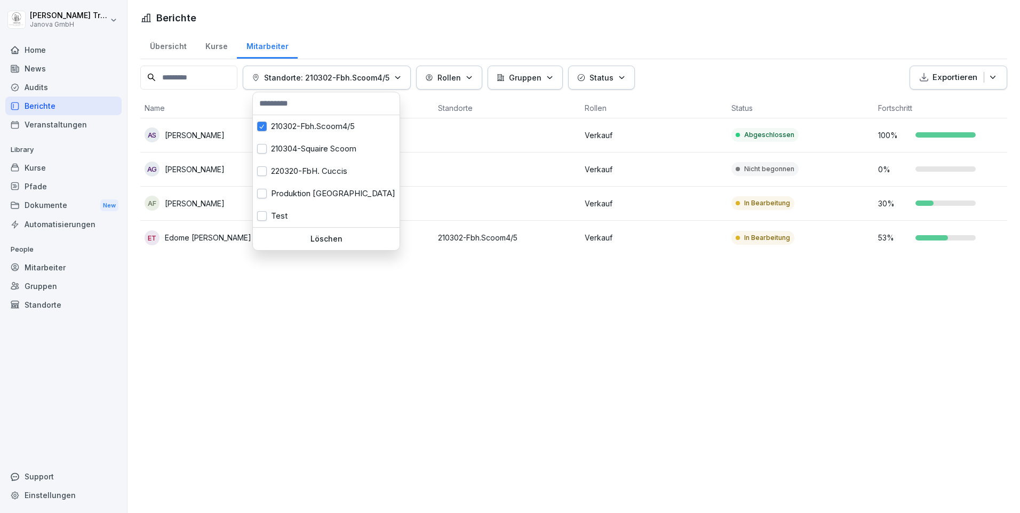
click at [410, 76] on button "Standorte: 210302-Fbh.Scoom4/5" at bounding box center [327, 78] width 168 height 24
click at [264, 150] on button "button" at bounding box center [262, 149] width 10 height 10
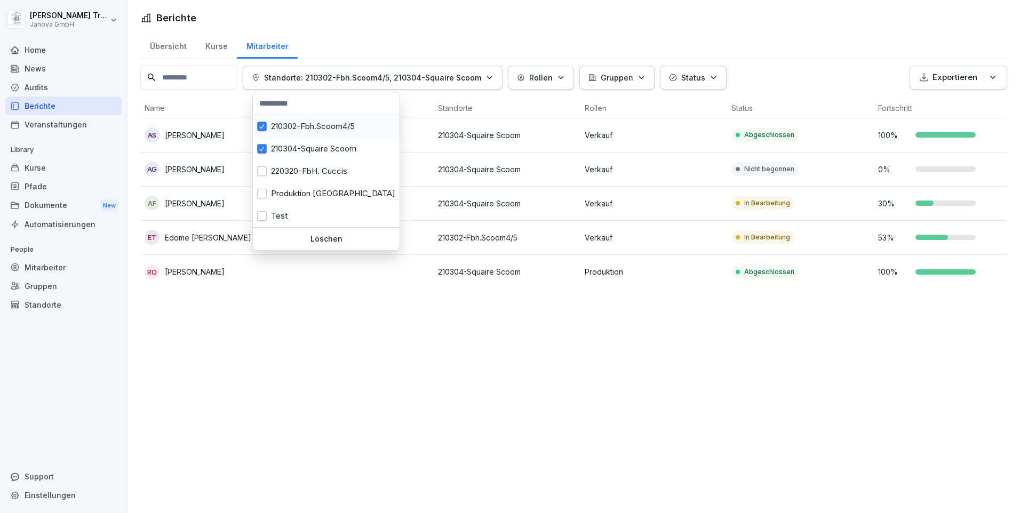
click at [260, 127] on button "button" at bounding box center [262, 127] width 10 height 10
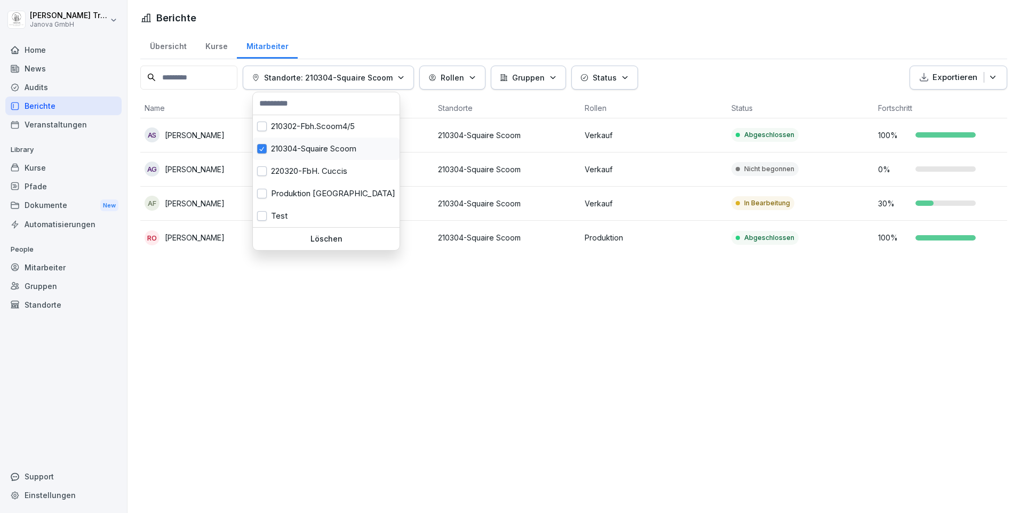
click at [259, 147] on button "button" at bounding box center [262, 149] width 10 height 10
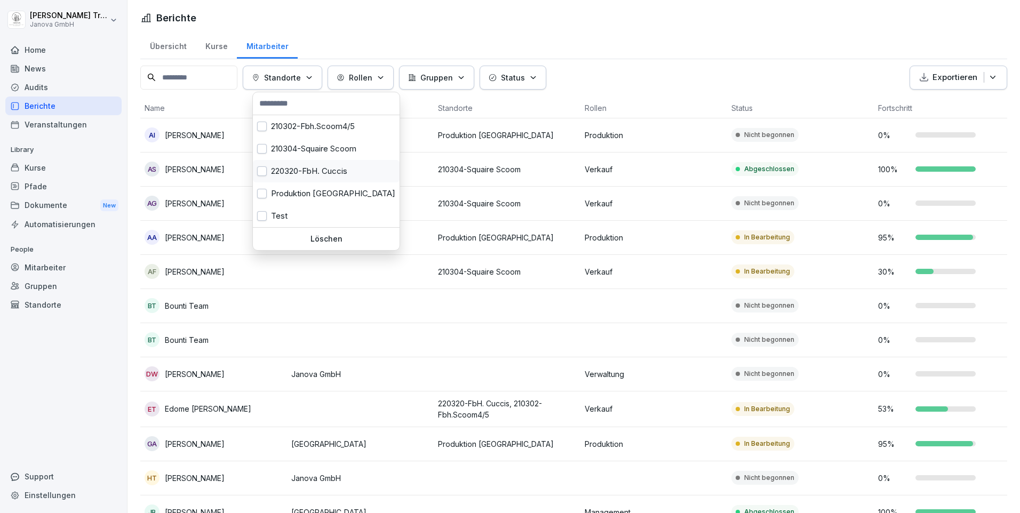
click at [264, 173] on button "button" at bounding box center [262, 171] width 10 height 10
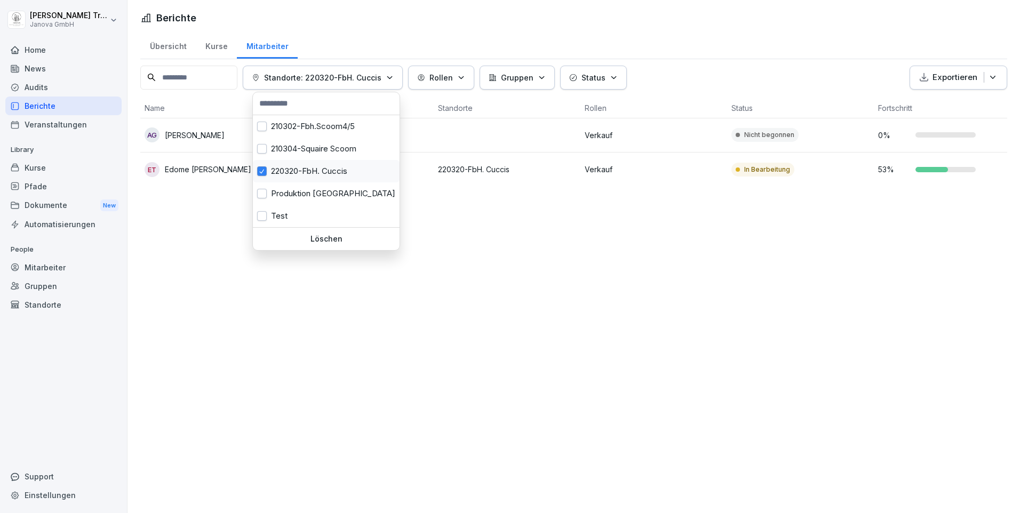
click at [263, 169] on button "button" at bounding box center [262, 171] width 10 height 10
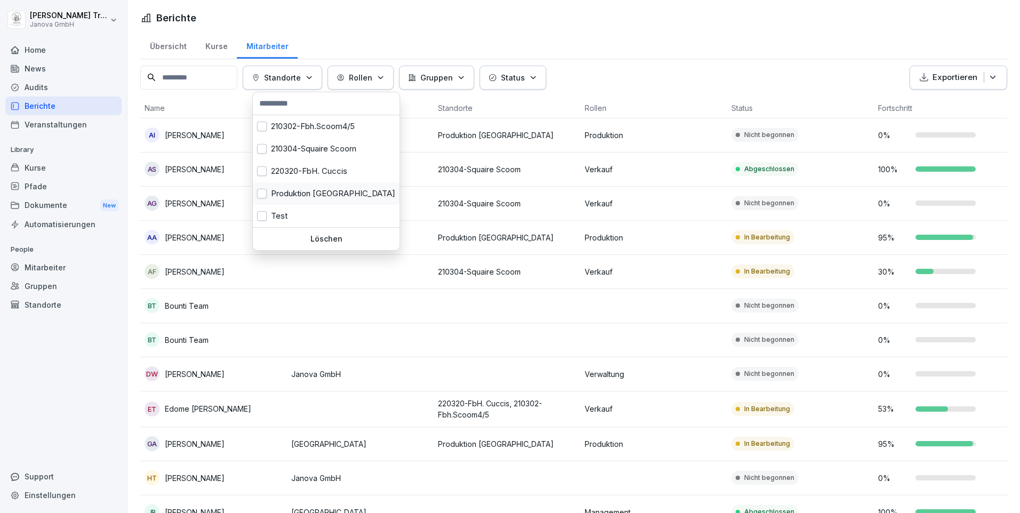
click at [266, 189] on button "button" at bounding box center [262, 194] width 10 height 10
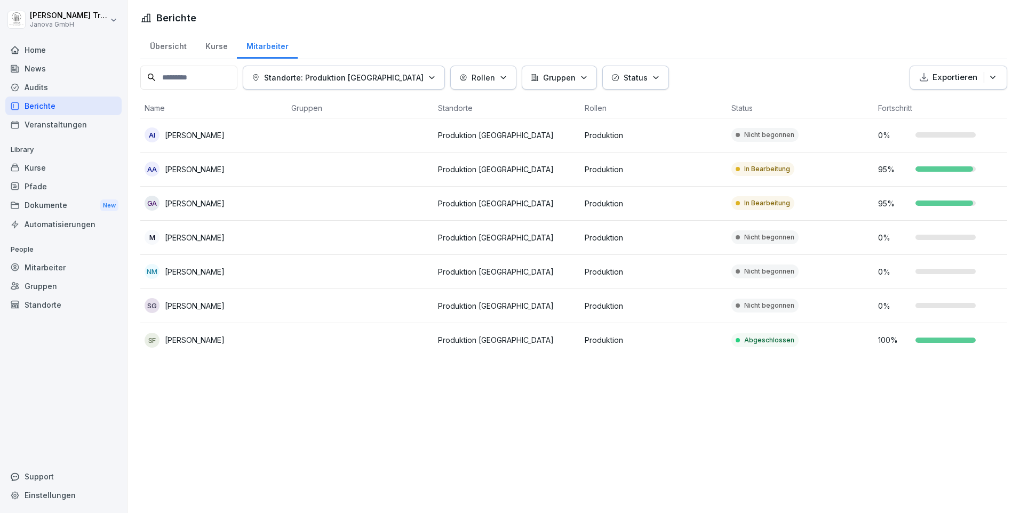
drag, startPoint x: 316, startPoint y: 393, endPoint x: 311, endPoint y: 400, distance: 8.4
click at [311, 400] on html "[PERSON_NAME] Janova GmbH Home News Audits Berichte Veranstaltungen Library Kur…" at bounding box center [510, 256] width 1020 height 513
click at [33, 170] on div "Kurse" at bounding box center [63, 167] width 116 height 19
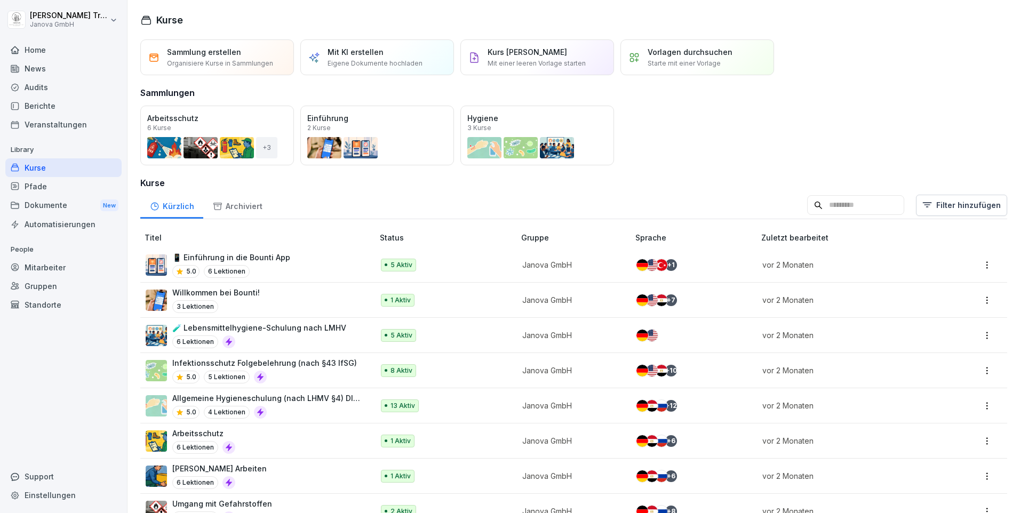
click at [38, 100] on div "Berichte" at bounding box center [63, 106] width 116 height 19
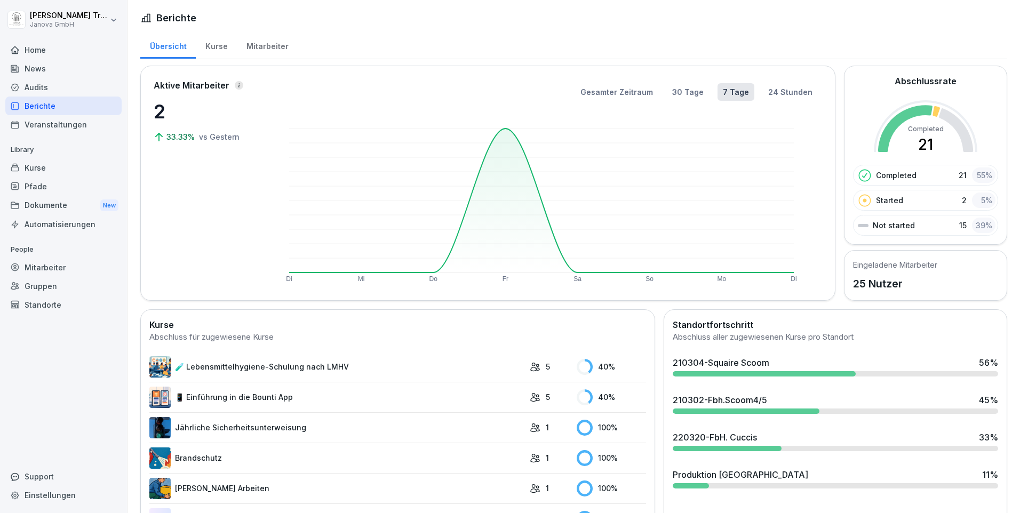
click at [256, 47] on div "Mitarbeiter" at bounding box center [267, 44] width 61 height 27
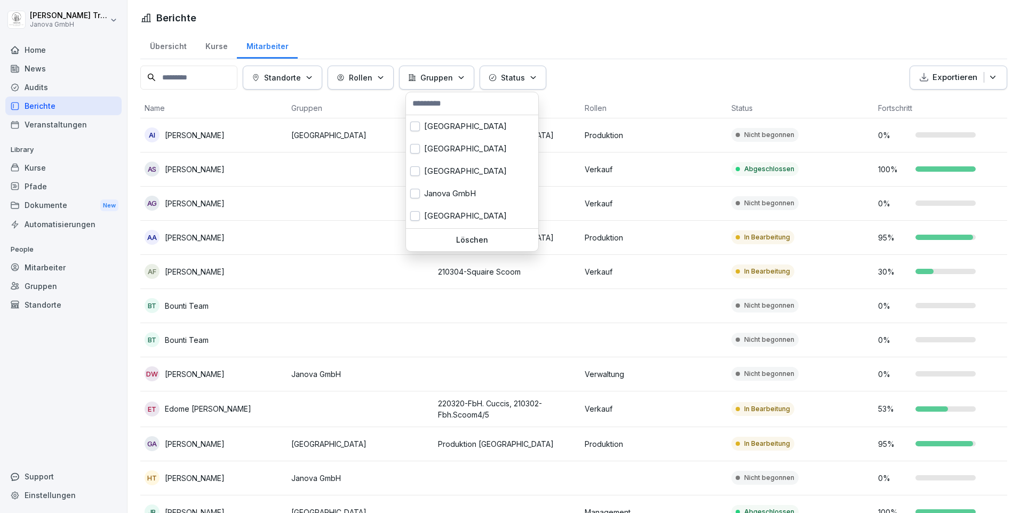
click at [463, 77] on icon "button" at bounding box center [461, 77] width 4 height 2
click at [448, 147] on div "[GEOGRAPHIC_DATA]" at bounding box center [472, 149] width 132 height 22
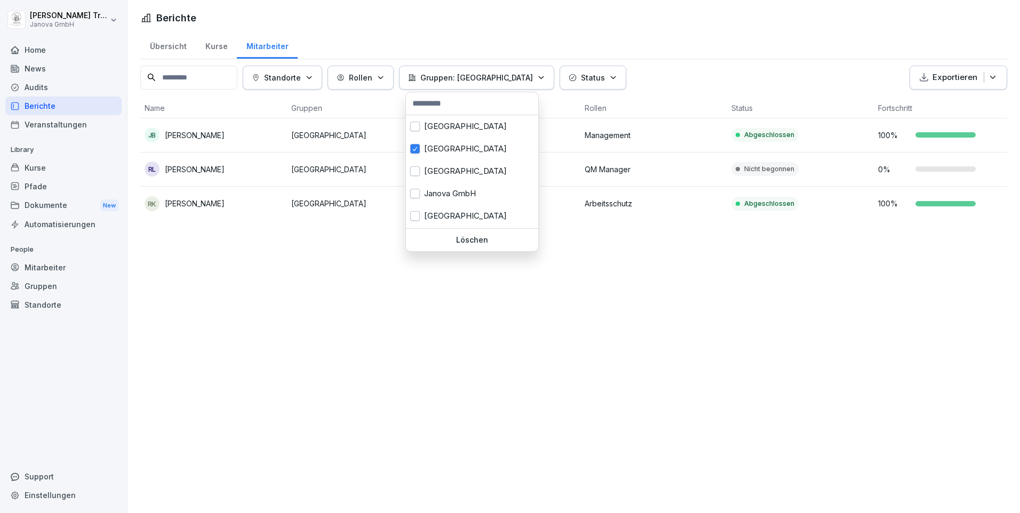
click at [466, 234] on div "Löschen" at bounding box center [472, 240] width 132 height 22
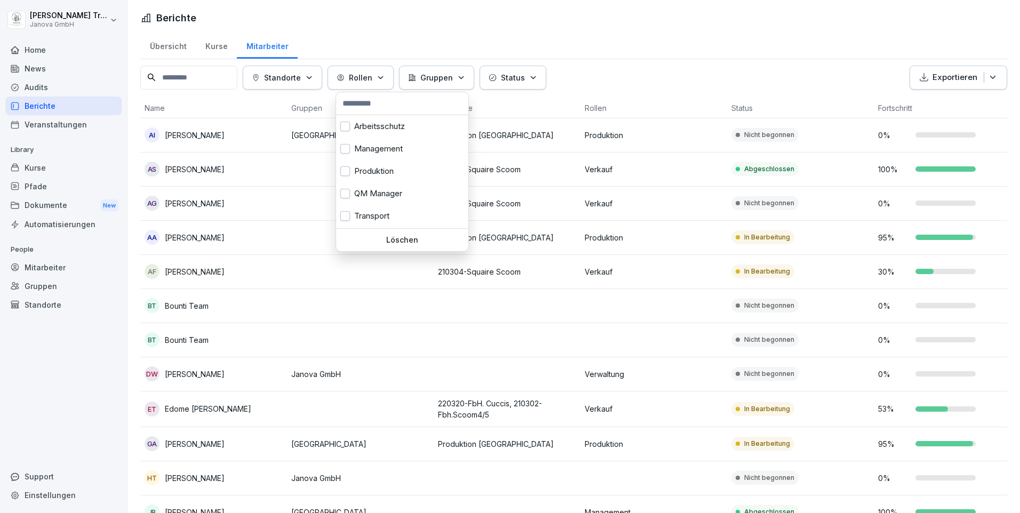
click at [385, 74] on icon "button" at bounding box center [381, 78] width 8 height 8
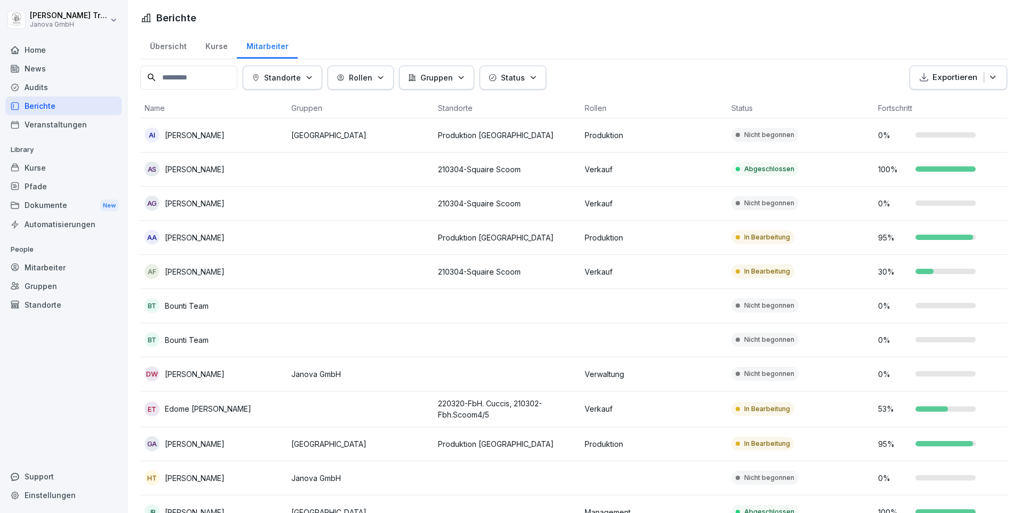
click at [385, 74] on icon "button" at bounding box center [381, 78] width 8 height 8
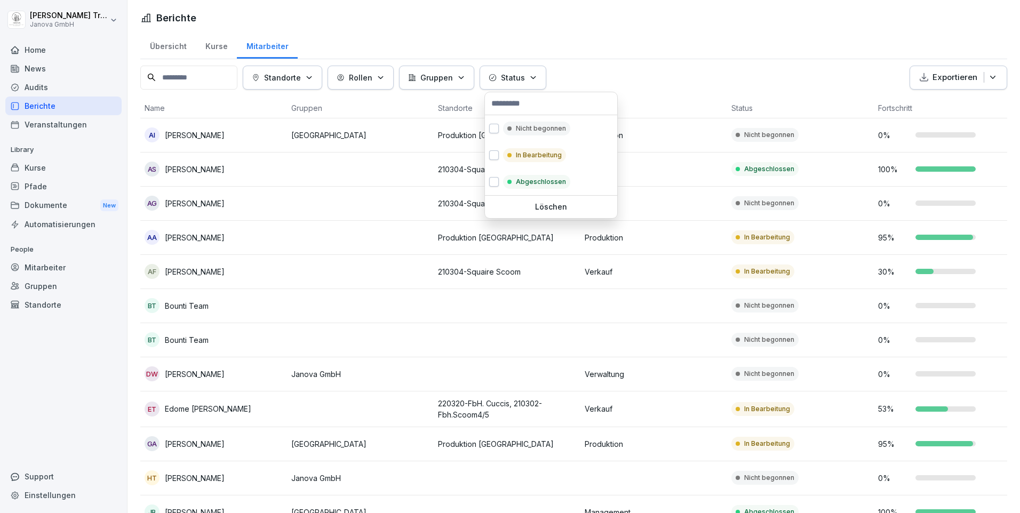
click at [535, 75] on icon "button" at bounding box center [533, 78] width 8 height 8
click at [502, 127] on div "Nicht begonnen" at bounding box center [551, 128] width 132 height 27
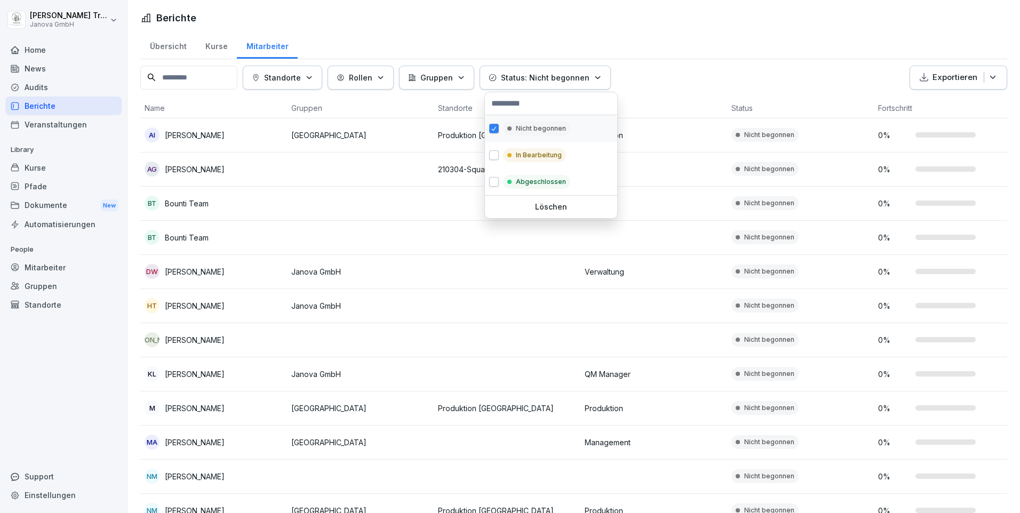
click at [502, 127] on div "Nicht begonnen" at bounding box center [551, 128] width 132 height 27
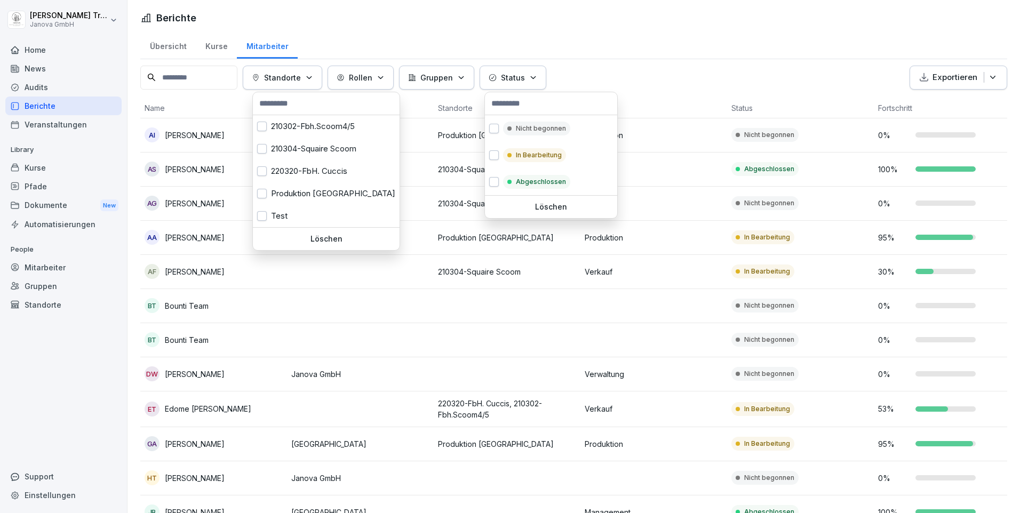
click at [313, 76] on icon "button" at bounding box center [309, 78] width 8 height 8
click at [258, 126] on button "button" at bounding box center [262, 127] width 10 height 10
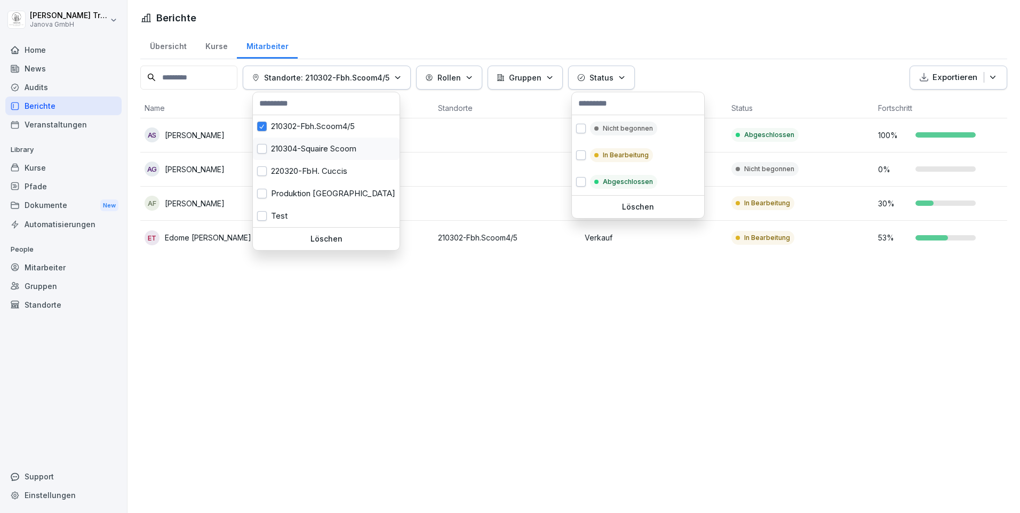
click at [266, 145] on button "button" at bounding box center [262, 149] width 10 height 10
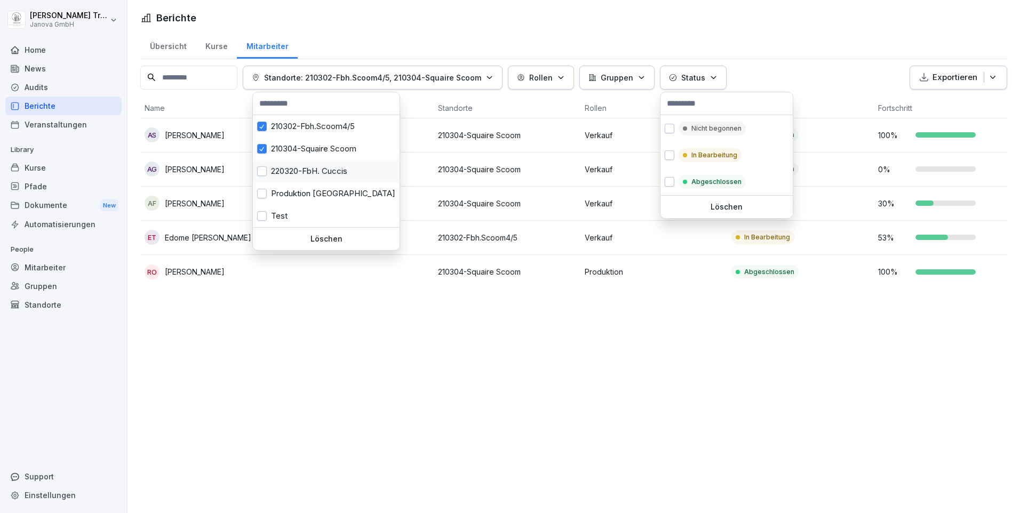
click at [268, 172] on div "220320-FbH. Cuccis" at bounding box center [326, 171] width 147 height 22
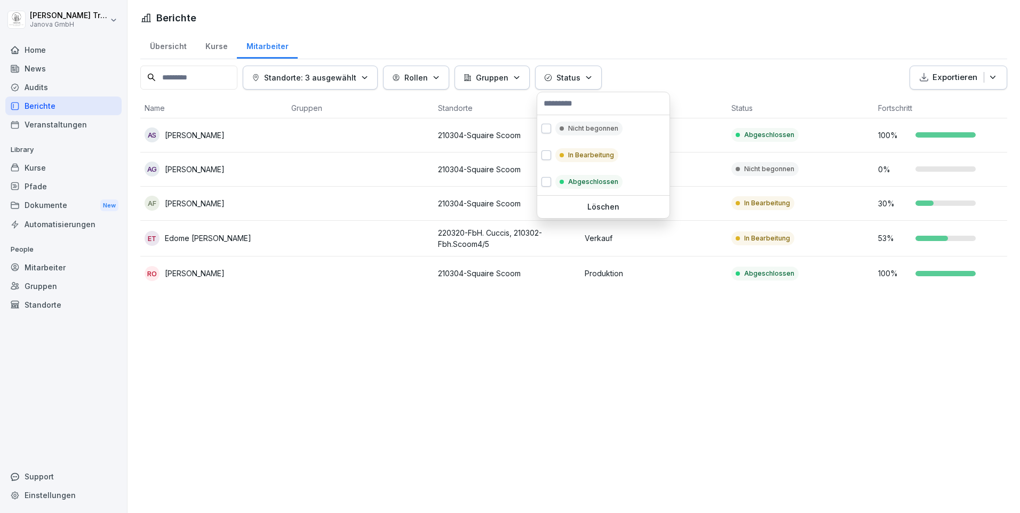
click at [334, 337] on html "[PERSON_NAME] Janova GmbH Home News Audits Berichte Veranstaltungen Library Kur…" at bounding box center [510, 256] width 1020 height 513
click at [682, 74] on html "[PERSON_NAME] Janova GmbH Home News Audits Berichte Veranstaltungen Library Kur…" at bounding box center [510, 256] width 1020 height 513
click at [926, 239] on div at bounding box center [932, 238] width 33 height 5
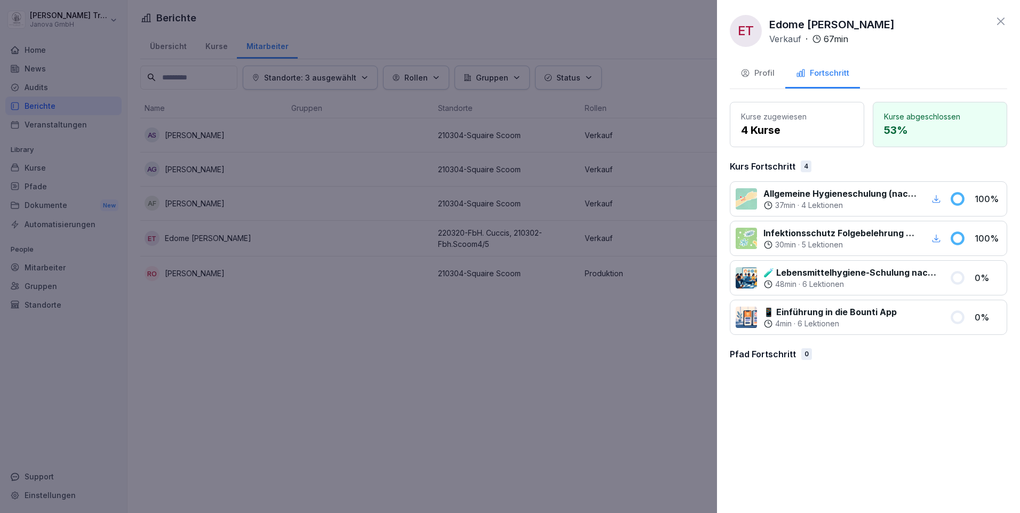
click at [582, 393] on div at bounding box center [510, 256] width 1020 height 513
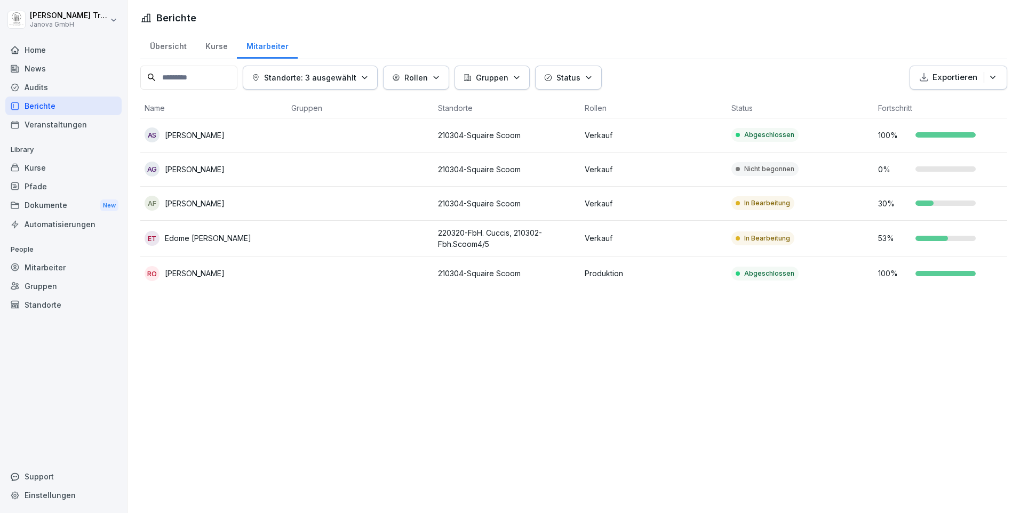
click at [948, 234] on div "53 %" at bounding box center [947, 238] width 138 height 11
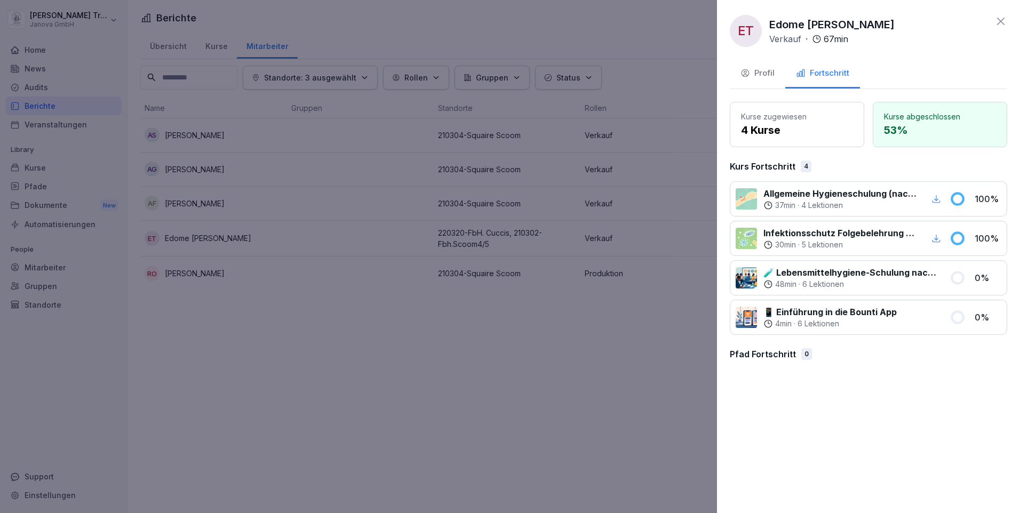
click at [937, 237] on icon "button" at bounding box center [937, 239] width 10 height 10
click at [646, 371] on div at bounding box center [510, 256] width 1020 height 513
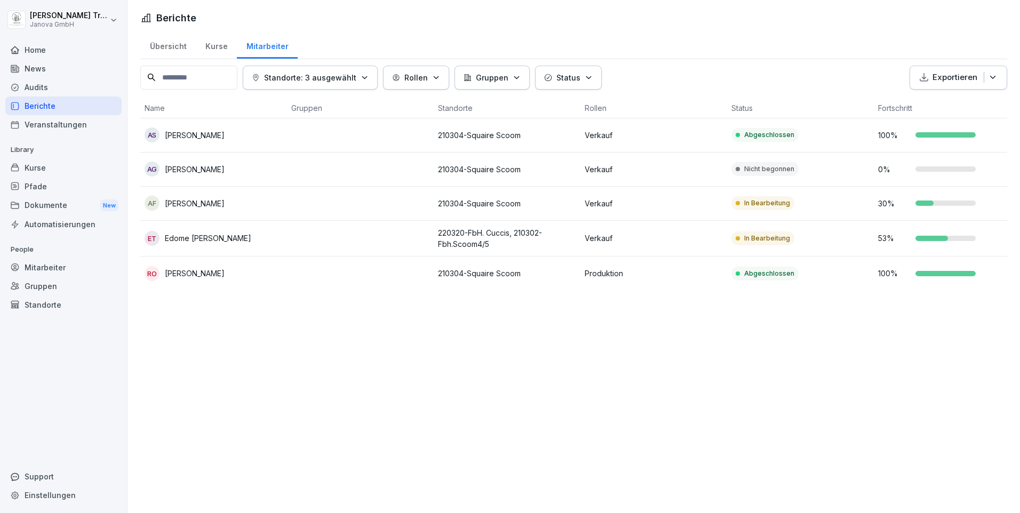
click at [30, 205] on div "Dokumente New" at bounding box center [63, 206] width 116 height 20
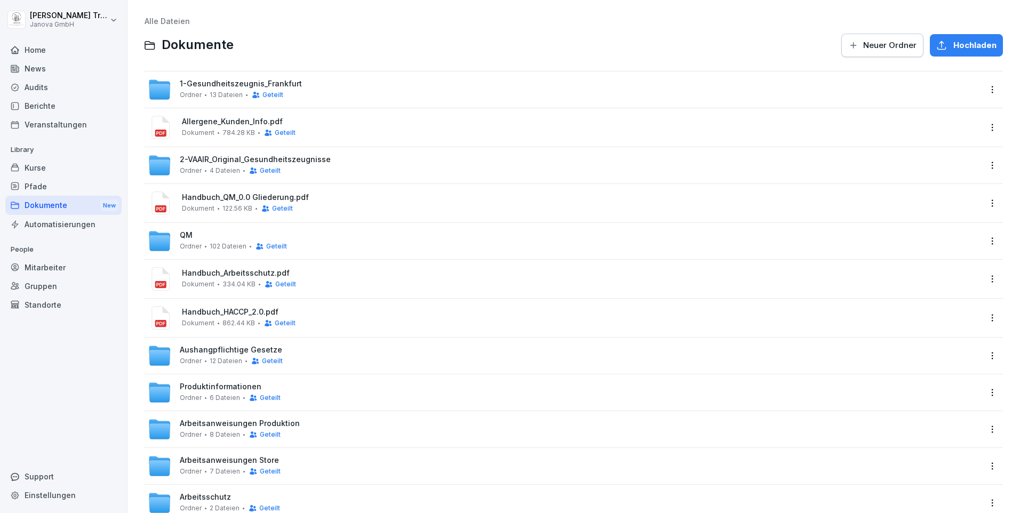
click at [200, 82] on span "1-Gesundheitszeugnis_Frankfurt" at bounding box center [241, 84] width 122 height 9
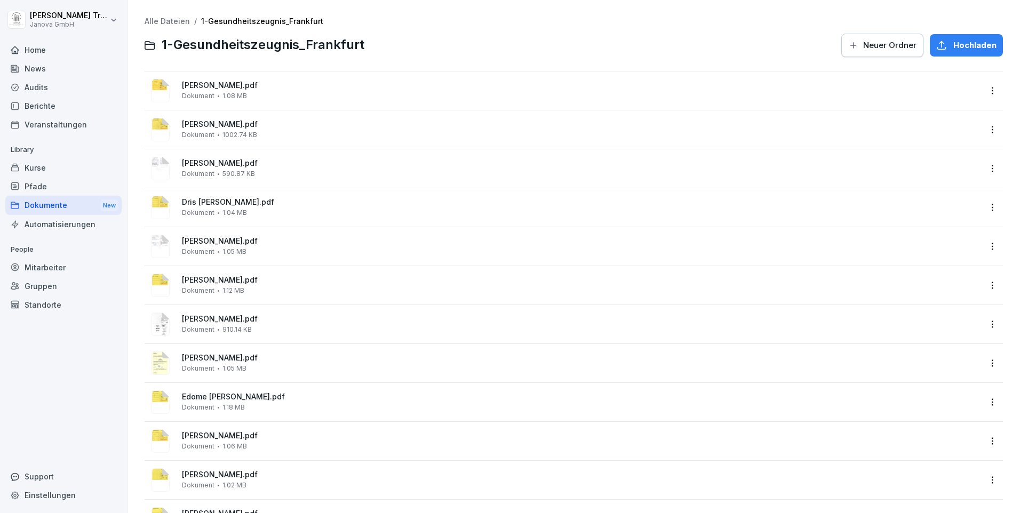
click at [37, 202] on div "Dokumente New" at bounding box center [63, 206] width 116 height 20
click at [36, 47] on div "Home" at bounding box center [63, 50] width 116 height 19
